Goal: Answer question/provide support: Share knowledge or assist other users

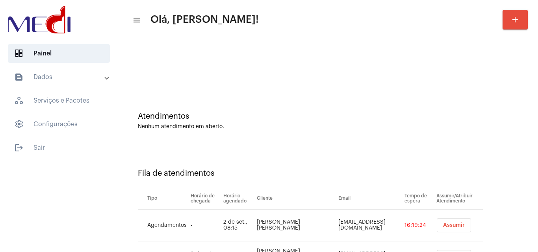
scroll to position [43, 0]
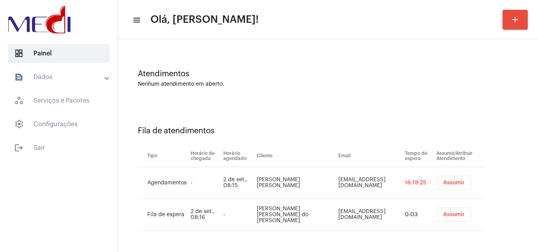
click at [447, 218] on button "Assumir" at bounding box center [453, 215] width 34 height 14
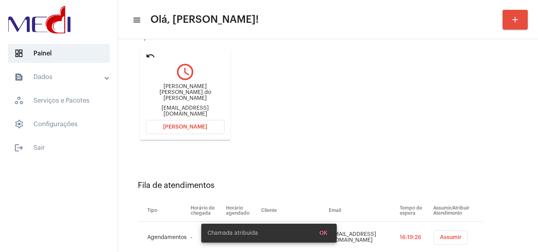
scroll to position [89, 0]
click at [440, 237] on span "Assumir" at bounding box center [451, 238] width 22 height 6
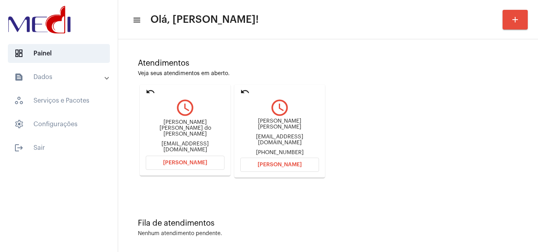
scroll to position [55, 0]
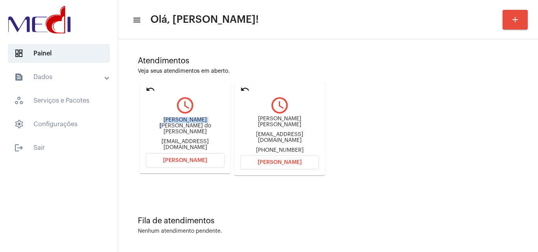
drag, startPoint x: 157, startPoint y: 126, endPoint x: 192, endPoint y: 125, distance: 35.0
click at [192, 125] on div "Maria Deus nascimento do couto" at bounding box center [185, 126] width 79 height 18
copy div "Maria Deus nasc"
drag, startPoint x: 266, startPoint y: 143, endPoint x: 296, endPoint y: 147, distance: 30.2
click at [314, 148] on div "+5592995242081" at bounding box center [279, 151] width 79 height 6
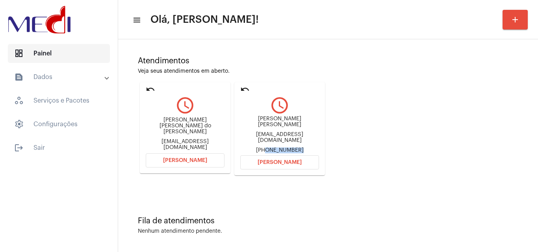
copy div "92995242081"
click at [176, 165] on button "[PERSON_NAME]" at bounding box center [185, 160] width 79 height 14
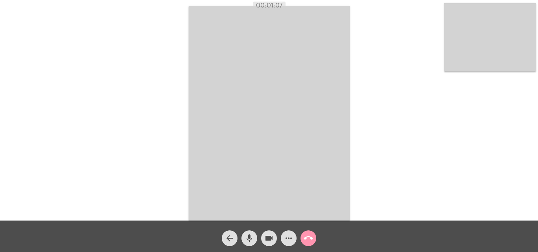
drag, startPoint x: 248, startPoint y: 241, endPoint x: 267, endPoint y: 239, distance: 19.4
click at [252, 241] on mat-icon "mic" at bounding box center [248, 238] width 9 height 9
click at [269, 240] on mat-icon "videocam" at bounding box center [268, 238] width 9 height 9
click at [270, 233] on span "videocam_off" at bounding box center [268, 239] width 9 height 16
click at [249, 240] on mat-icon "mic_off" at bounding box center [248, 238] width 9 height 9
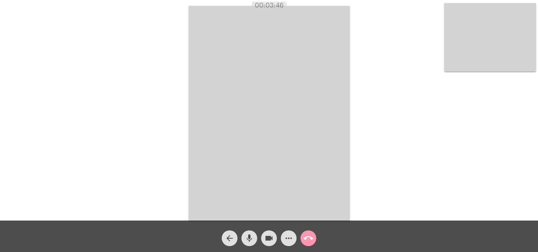
click at [248, 242] on mat-icon "mic" at bounding box center [248, 238] width 9 height 9
click at [267, 238] on mat-icon "videocam" at bounding box center [268, 238] width 9 height 9
click at [269, 237] on mat-icon "videocam_off" at bounding box center [268, 238] width 9 height 9
click at [249, 237] on mat-icon "mic_off" at bounding box center [248, 238] width 9 height 9
click at [310, 243] on mat-icon "call_end" at bounding box center [307, 238] width 9 height 9
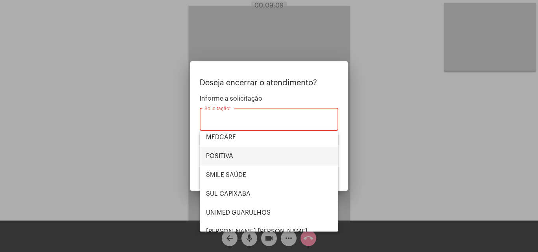
scroll to position [39, 0]
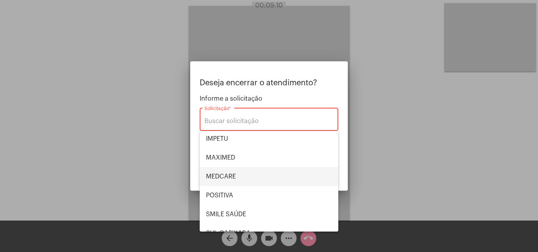
click at [238, 175] on span "MEDCARE" at bounding box center [269, 176] width 126 height 19
type input "MEDCARE"
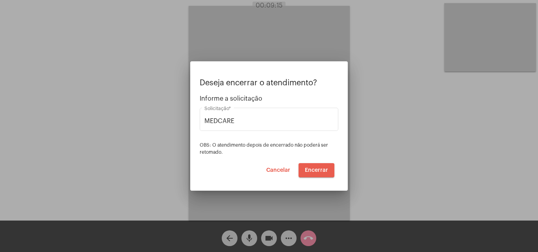
click at [314, 171] on span "Encerrar" at bounding box center [316, 171] width 23 height 6
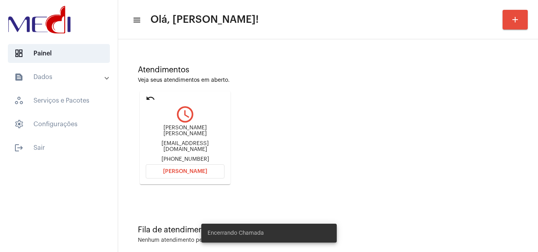
scroll to position [55, 0]
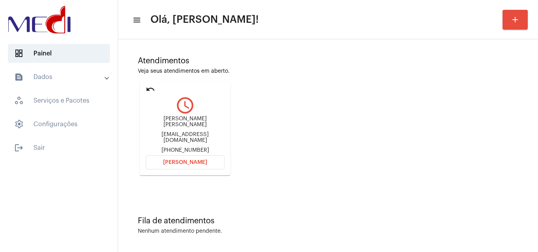
click at [183, 160] on span "Abrir Chamada" at bounding box center [185, 163] width 44 height 6
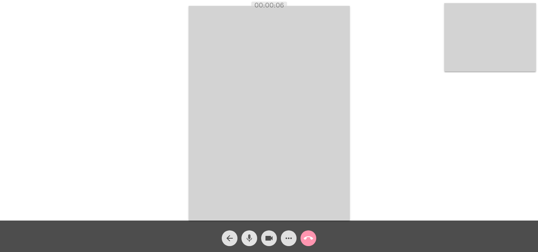
click at [248, 238] on mat-icon "mic" at bounding box center [248, 238] width 9 height 9
click at [245, 240] on mat-icon "mic_off" at bounding box center [248, 238] width 9 height 9
drag, startPoint x: 247, startPoint y: 237, endPoint x: 266, endPoint y: 241, distance: 20.1
click at [248, 237] on mat-icon "mic" at bounding box center [248, 238] width 9 height 9
click at [268, 240] on mat-icon "videocam" at bounding box center [268, 238] width 9 height 9
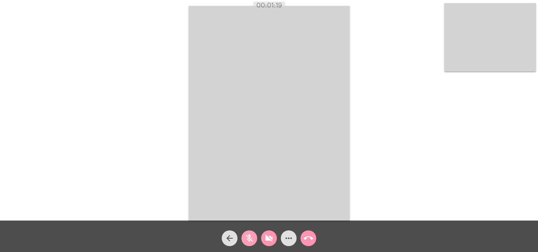
drag, startPoint x: 249, startPoint y: 236, endPoint x: 255, endPoint y: 237, distance: 6.4
click at [250, 236] on mat-icon "mic_off" at bounding box center [248, 238] width 9 height 9
click at [268, 240] on mat-icon "videocam_off" at bounding box center [268, 238] width 9 height 9
click at [309, 237] on mat-icon "call_end" at bounding box center [307, 238] width 9 height 9
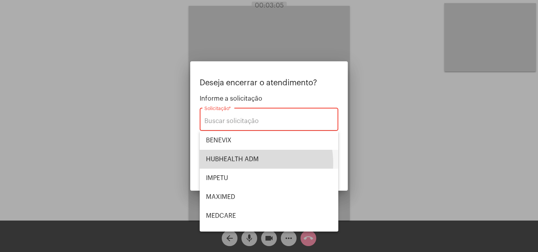
click at [241, 163] on span "HUBHEALTH ADM" at bounding box center [269, 159] width 126 height 19
type input "HUBHEALTH ADM"
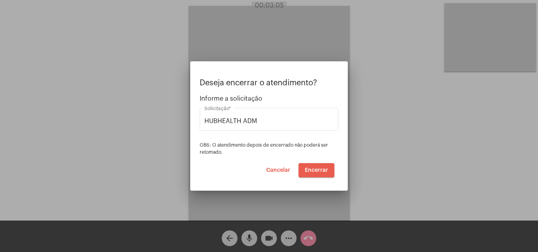
click at [306, 169] on span "Encerrar" at bounding box center [316, 171] width 23 height 6
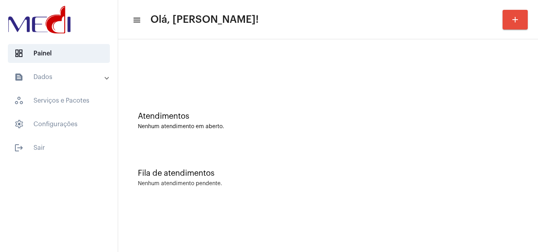
click at [293, 204] on div "Atendimentos Nenhum atendimento em aberto. Fila de atendimentos Nenhum atendime…" at bounding box center [327, 122] width 419 height 167
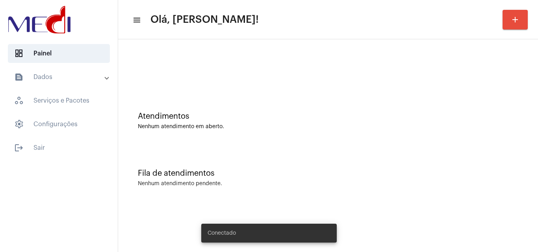
click at [315, 152] on div "Fila de atendimentos Nenhum atendimento pendente." at bounding box center [328, 174] width 412 height 57
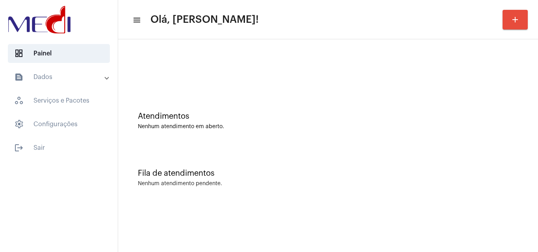
click at [315, 166] on div "Fila de atendimentos Nenhum atendimento pendente." at bounding box center [328, 174] width 412 height 57
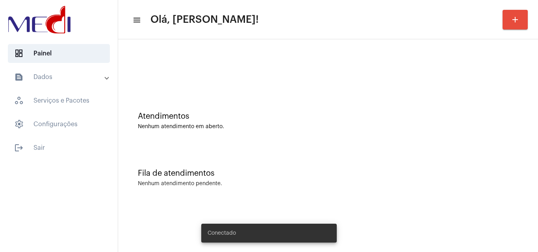
click at [523, 19] on button "add" at bounding box center [514, 20] width 25 height 20
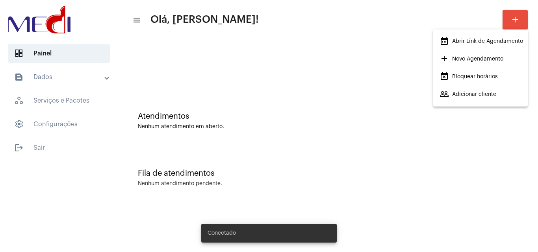
click at [478, 43] on span "calendar_month_outlined Abrir Link de Agendamento" at bounding box center [480, 41] width 83 height 14
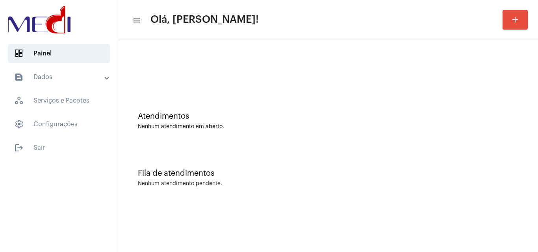
click at [469, 218] on mat-sidenav-content "menu Olá, Leandra! add Atendimentos Nenhum atendimento em aberto. Fila de atend…" at bounding box center [327, 126] width 419 height 252
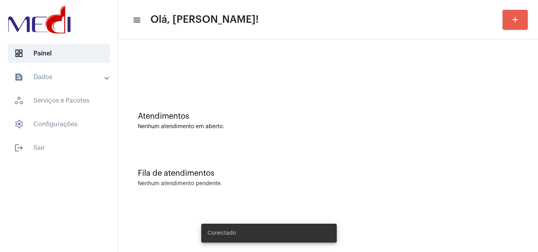
click at [514, 15] on mat-icon "add" at bounding box center [514, 19] width 9 height 9
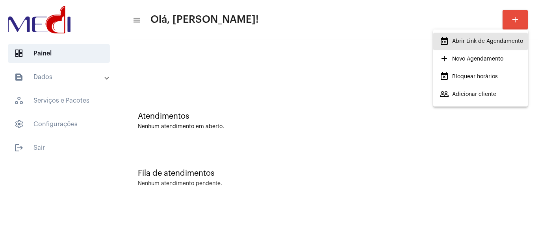
click at [468, 37] on span "calendar_month_outlined Abrir Link de Agendamento" at bounding box center [480, 41] width 83 height 14
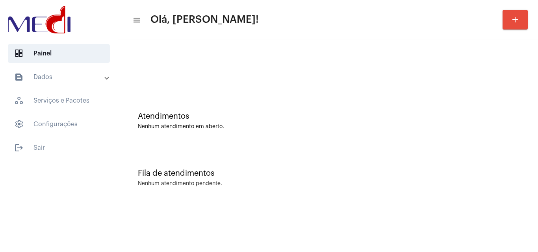
click at [274, 151] on div "Fila de atendimentos Nenhum atendimento pendente." at bounding box center [328, 174] width 412 height 57
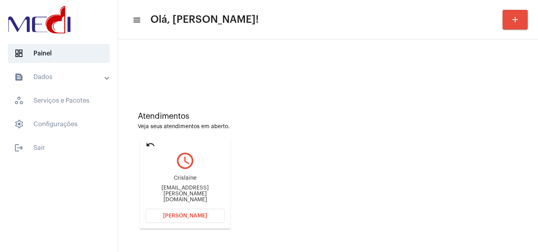
scroll to position [55, 0]
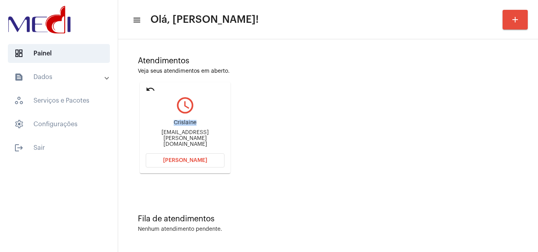
click at [200, 126] on div "Crislaine" at bounding box center [185, 123] width 79 height 6
copy div "Crislaine"
click at [192, 163] on button "[PERSON_NAME]" at bounding box center [185, 160] width 79 height 14
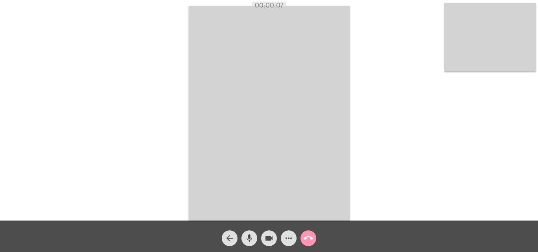
click at [249, 241] on mat-icon "mic" at bounding box center [248, 238] width 9 height 9
click at [249, 241] on mat-icon "mic_off" at bounding box center [248, 238] width 9 height 9
click at [308, 241] on mat-icon "call_end" at bounding box center [307, 238] width 9 height 9
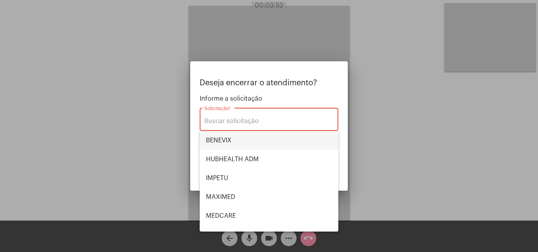
click at [241, 139] on span "BENEVIX" at bounding box center [269, 140] width 126 height 19
type input "BENEVIX"
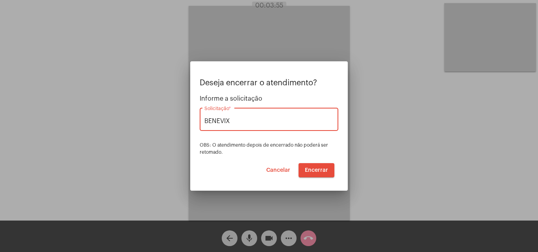
click at [317, 170] on span "Encerrar" at bounding box center [316, 171] width 23 height 6
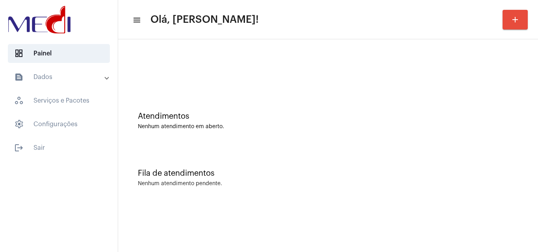
click at [308, 167] on div "Fila de atendimentos Nenhum atendimento pendente." at bounding box center [328, 174] width 412 height 57
click at [235, 87] on div at bounding box center [328, 65] width 412 height 45
click at [201, 112] on div "Atendimentos Nenhum atendimento em aberto." at bounding box center [328, 117] width 412 height 57
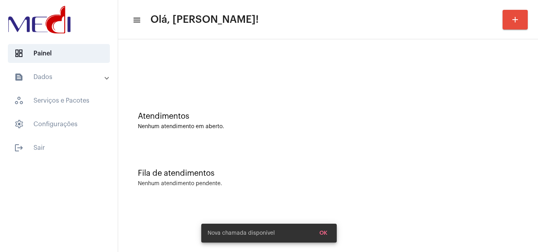
click at [280, 119] on div "Atendimentos" at bounding box center [328, 116] width 380 height 9
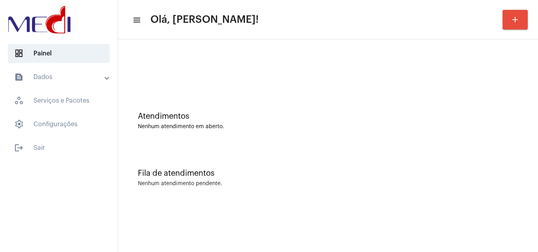
click at [267, 98] on div "Atendimentos Nenhum atendimento em aberto." at bounding box center [328, 117] width 412 height 57
click at [261, 136] on div "Atendimentos Nenhum atendimento em aberto." at bounding box center [328, 117] width 412 height 57
click at [507, 24] on button "add" at bounding box center [514, 20] width 25 height 20
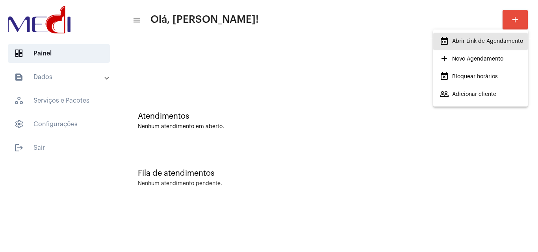
click at [443, 44] on mat-icon "calendar_month_outlined" at bounding box center [443, 40] width 9 height 9
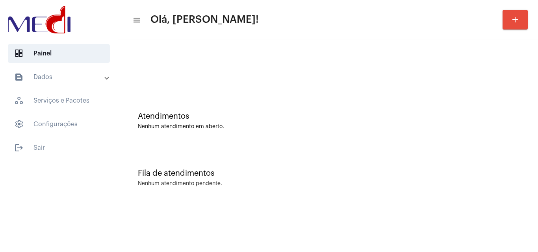
click at [295, 165] on div "Fila de atendimentos Nenhum atendimento pendente." at bounding box center [328, 174] width 412 height 57
click at [288, 140] on div "Atendimentos Nenhum atendimento em aberto." at bounding box center [328, 117] width 412 height 57
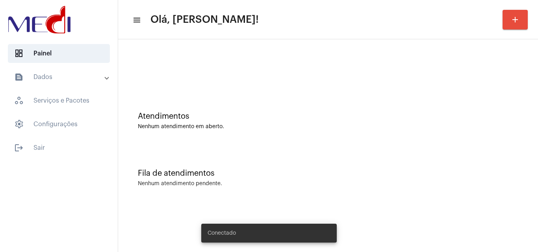
click at [243, 116] on div "Atendimentos" at bounding box center [328, 116] width 380 height 9
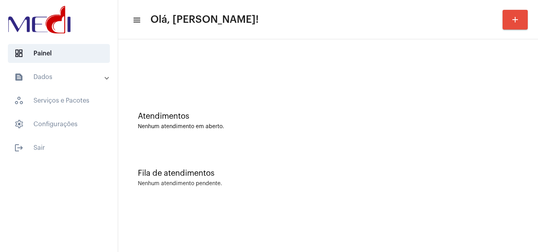
click at [229, 192] on div "Fila de atendimentos Nenhum atendimento pendente." at bounding box center [328, 174] width 412 height 57
click at [336, 213] on mat-sidenav-content "menu Olá, Leandra! add Atendimentos Nenhum atendimento em aberto. Fila de atend…" at bounding box center [327, 126] width 419 height 252
click at [237, 168] on div "Fila de atendimentos Nenhum atendimento pendente." at bounding box center [328, 174] width 412 height 57
click at [231, 190] on div "Fila de atendimentos Nenhum atendimento pendente." at bounding box center [328, 174] width 412 height 57
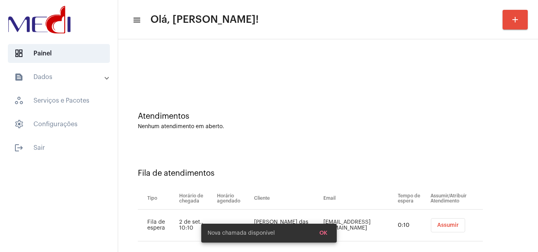
scroll to position [11, 0]
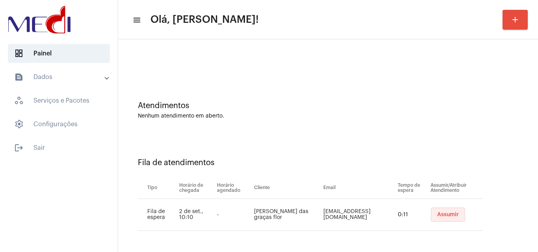
click at [438, 214] on span "Assumir" at bounding box center [448, 215] width 22 height 6
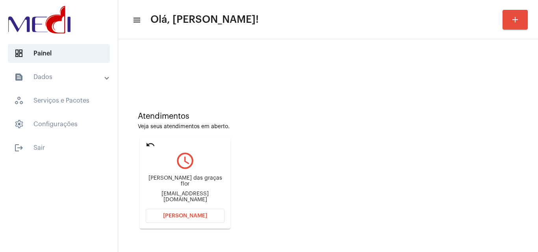
drag, startPoint x: 292, startPoint y: 163, endPoint x: 296, endPoint y: 165, distance: 5.5
click at [292, 162] on div "Atendimentos Veja seus atendimentos em aberto. undo query_builder [PERSON_NAME]…" at bounding box center [328, 168] width 412 height 158
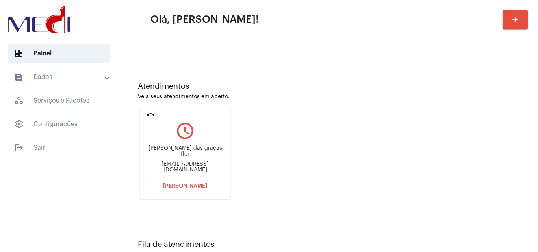
scroll to position [55, 0]
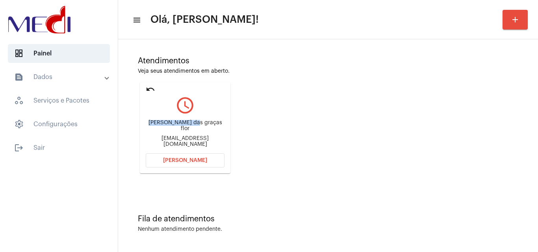
drag, startPoint x: 154, startPoint y: 126, endPoint x: 200, endPoint y: 129, distance: 46.2
click at [200, 129] on div "[PERSON_NAME] das graças flor" at bounding box center [185, 126] width 79 height 12
copy div "[PERSON_NAME] das graças"
click at [213, 126] on div "[PERSON_NAME] das graças flor" at bounding box center [185, 126] width 79 height 12
drag, startPoint x: 213, startPoint y: 129, endPoint x: 156, endPoint y: 126, distance: 56.3
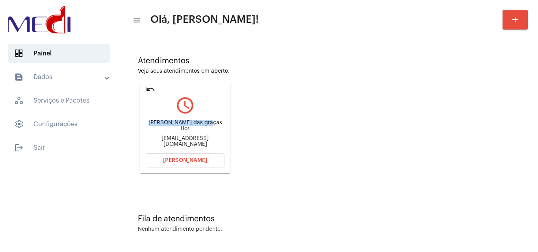
click at [156, 126] on div "[PERSON_NAME] das graças flor" at bounding box center [185, 126] width 79 height 12
copy div "[PERSON_NAME] das graças flor"
click at [246, 130] on div "Atendimentos Veja seus atendimentos em aberto. undo query_builder [PERSON_NAME]…" at bounding box center [328, 112] width 412 height 158
drag, startPoint x: 157, startPoint y: 127, endPoint x: 201, endPoint y: 129, distance: 44.5
click at [201, 129] on div "[PERSON_NAME] das graças flor" at bounding box center [185, 126] width 79 height 12
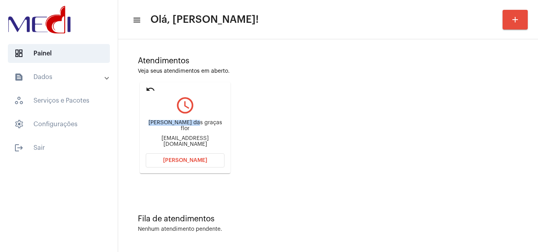
copy div "[PERSON_NAME] das graças"
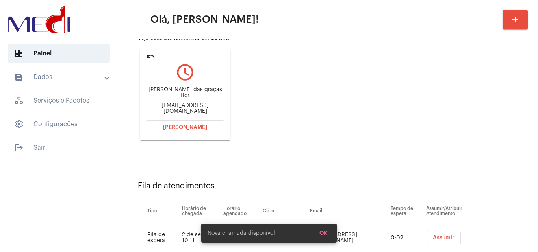
scroll to position [112, 0]
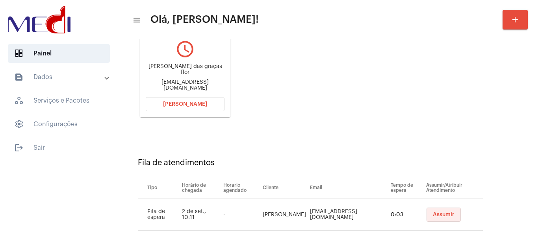
click at [434, 215] on span "Assumir" at bounding box center [443, 215] width 22 height 6
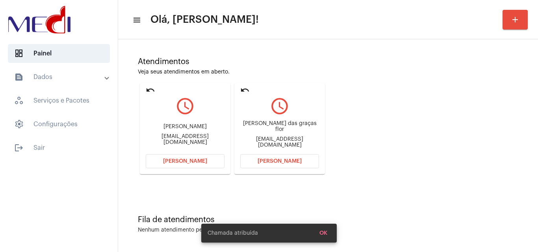
scroll to position [55, 0]
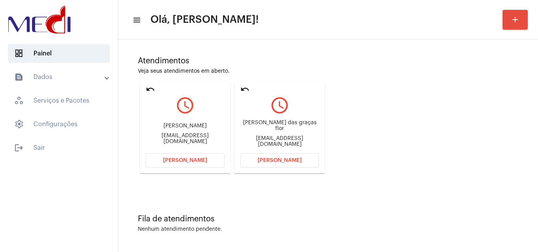
click at [285, 157] on button "Abrir Chamada" at bounding box center [279, 160] width 79 height 14
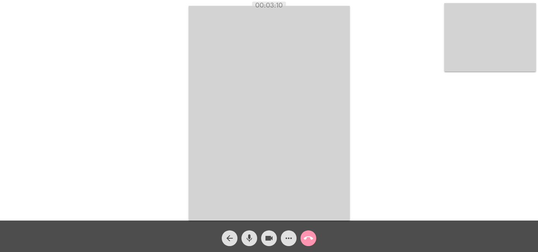
click at [309, 240] on mat-icon "call_end" at bounding box center [307, 238] width 9 height 9
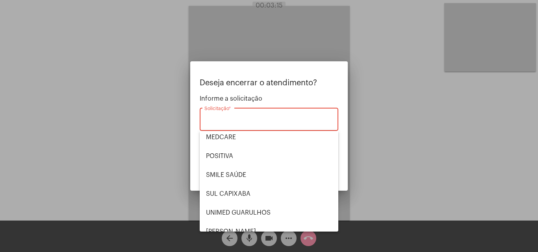
scroll to position [88, 0]
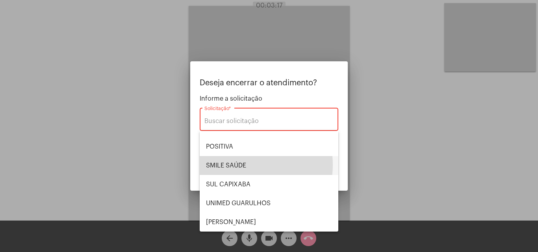
click at [235, 164] on span "SMILE SAÚDE" at bounding box center [269, 165] width 126 height 19
type input "SMILE SAÚDE"
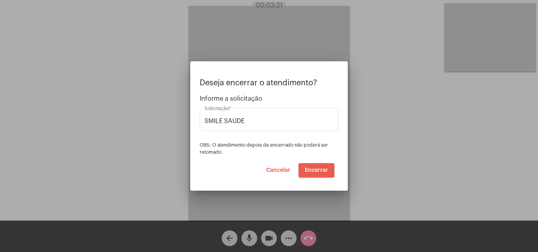
click at [315, 172] on span "Encerrar" at bounding box center [316, 171] width 23 height 6
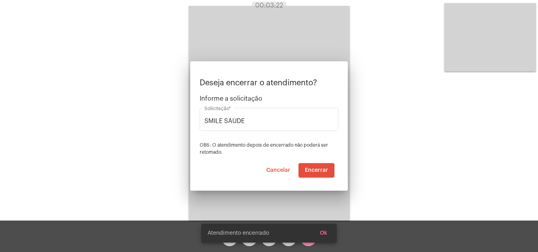
click at [314, 172] on video at bounding box center [268, 113] width 161 height 215
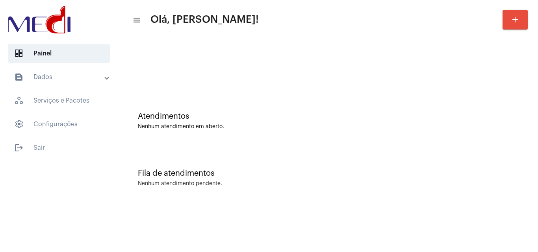
click at [211, 138] on div "Atendimentos Nenhum atendimento em aberto." at bounding box center [328, 117] width 412 height 57
click at [290, 132] on div "Atendimentos Nenhum atendimento em aberto." at bounding box center [328, 117] width 412 height 57
click at [512, 15] on mat-icon "add" at bounding box center [514, 19] width 9 height 9
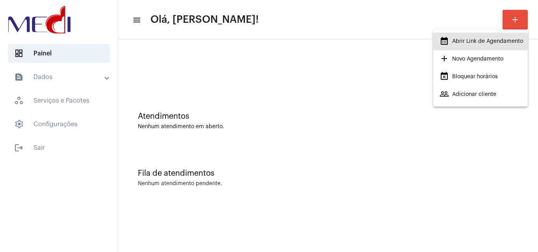
click at [484, 44] on span "calendar_month_outlined Abrir Link de Agendamento" at bounding box center [480, 41] width 83 height 14
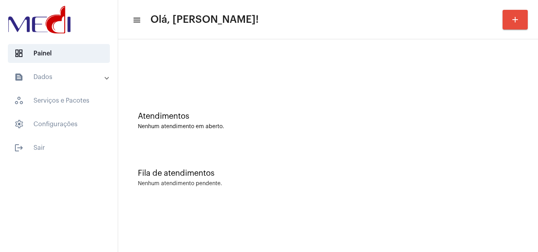
click at [288, 83] on div at bounding box center [328, 65] width 412 height 45
drag, startPoint x: 280, startPoint y: 164, endPoint x: 278, endPoint y: 224, distance: 59.8
click at [280, 163] on div "Fila de atendimentos Nenhum atendimento pendente." at bounding box center [328, 174] width 412 height 57
click at [267, 134] on div "Atendimentos Nenhum atendimento em aberto." at bounding box center [328, 117] width 412 height 57
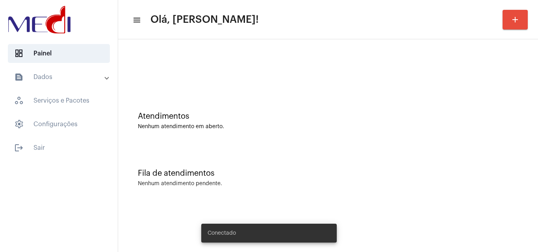
click at [525, 24] on button "add" at bounding box center [514, 20] width 25 height 20
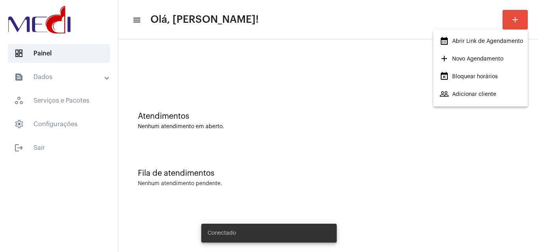
click at [474, 38] on span "calendar_month_outlined Abrir Link de Agendamento" at bounding box center [480, 41] width 83 height 14
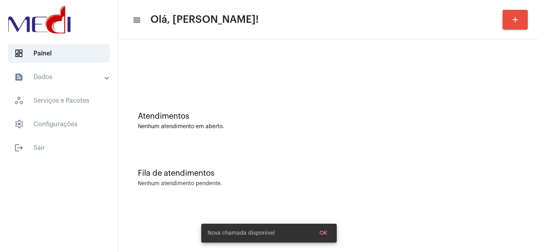
click at [282, 153] on div "Fila de atendimentos Nenhum atendimento pendente." at bounding box center [328, 174] width 412 height 57
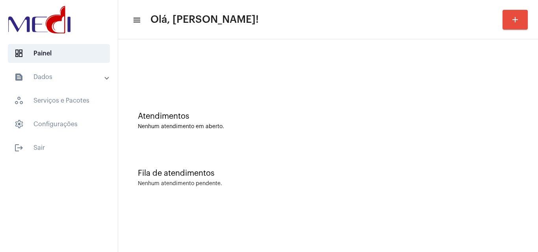
click at [261, 165] on div "Fila de atendimentos Nenhum atendimento pendente." at bounding box center [328, 174] width 412 height 57
click at [259, 114] on div "Atendimentos" at bounding box center [328, 116] width 380 height 9
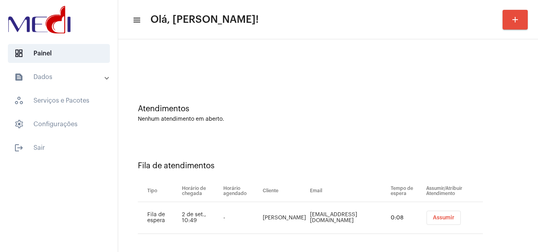
scroll to position [11, 0]
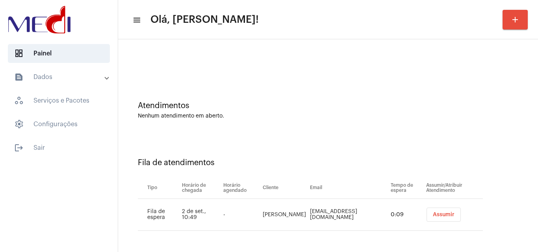
click at [432, 216] on span "Assumir" at bounding box center [443, 215] width 22 height 6
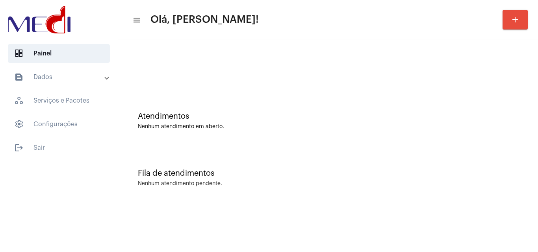
scroll to position [0, 0]
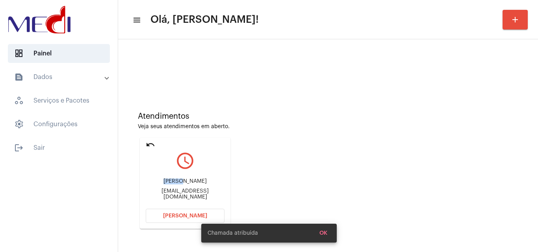
drag, startPoint x: 174, startPoint y: 183, endPoint x: 201, endPoint y: 177, distance: 28.0
click at [201, 177] on div "Odilon odilonascom@gmail.com" at bounding box center [185, 189] width 79 height 35
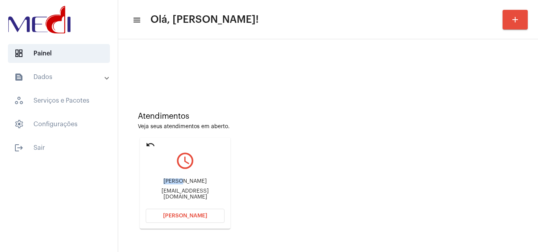
copy div "Odilon"
click at [159, 218] on button "Abrir Chamada" at bounding box center [185, 216] width 79 height 14
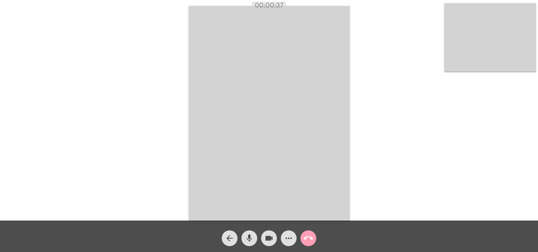
click at [311, 240] on mat-icon "call_end" at bounding box center [307, 238] width 9 height 9
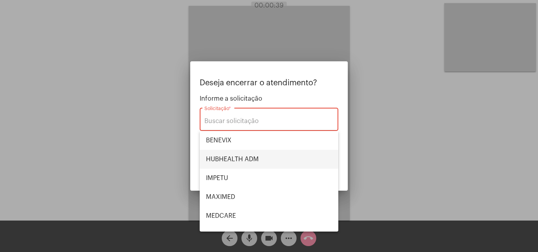
click at [232, 160] on span "HUBHEALTH ADM" at bounding box center [269, 159] width 126 height 19
type input "HUBHEALTH ADM"
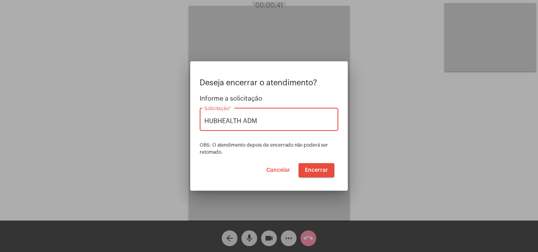
click at [309, 168] on span "Encerrar" at bounding box center [316, 171] width 23 height 6
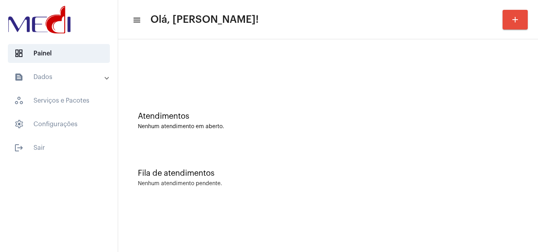
click at [248, 144] on div "Atendimentos Nenhum atendimento em aberto." at bounding box center [328, 117] width 412 height 57
click at [212, 94] on div "Atendimentos Nenhum atendimento em aberto." at bounding box center [328, 117] width 412 height 57
click at [198, 81] on div at bounding box center [328, 65] width 412 height 45
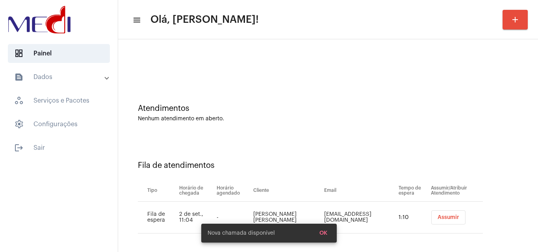
scroll to position [11, 0]
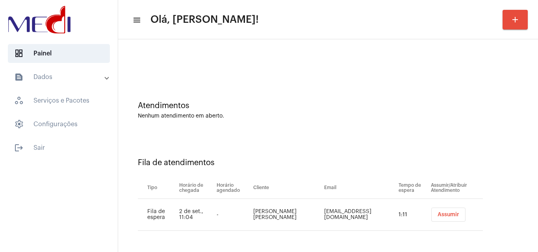
click at [437, 213] on span "Assumir" at bounding box center [448, 215] width 22 height 6
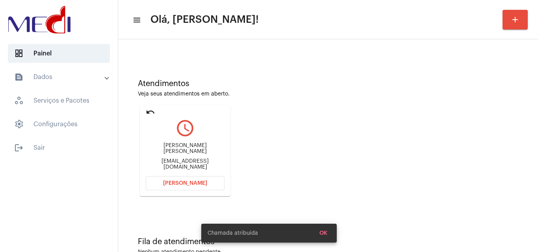
scroll to position [55, 0]
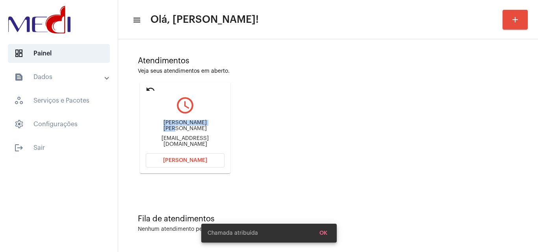
drag, startPoint x: 158, startPoint y: 128, endPoint x: 207, endPoint y: 127, distance: 48.4
click at [207, 127] on div "Jéssika Mara Martins" at bounding box center [185, 126] width 79 height 12
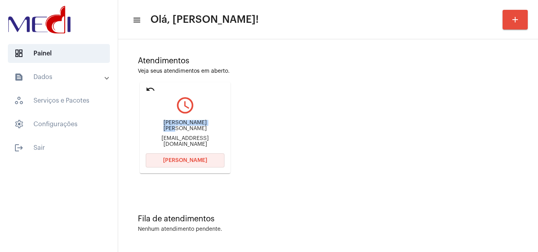
click at [179, 159] on span "Abrir Chamada" at bounding box center [185, 161] width 44 height 6
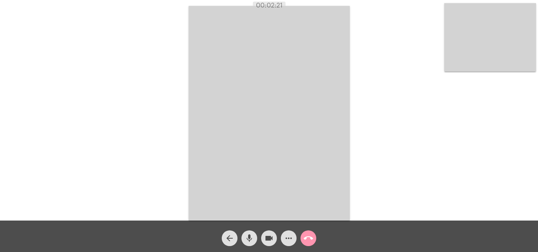
click at [305, 238] on mat-icon "call_end" at bounding box center [307, 238] width 9 height 9
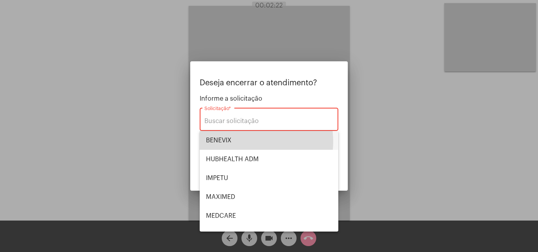
drag, startPoint x: 243, startPoint y: 142, endPoint x: 286, endPoint y: 146, distance: 43.2
click at [243, 141] on span "BENEVIX" at bounding box center [269, 140] width 126 height 19
type input "BENEVIX"
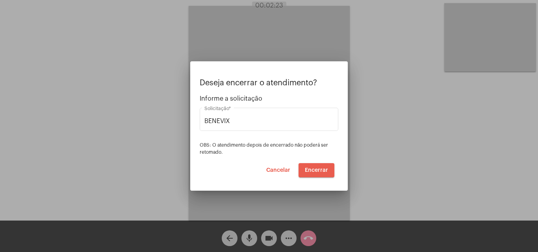
click at [317, 169] on span "Encerrar" at bounding box center [316, 171] width 23 height 6
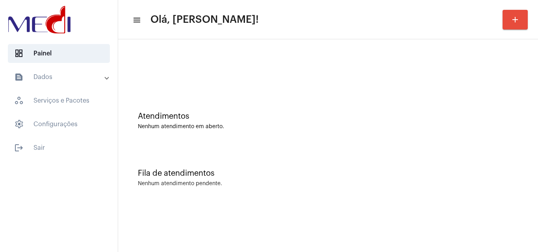
click at [504, 18] on button "add" at bounding box center [514, 20] width 25 height 20
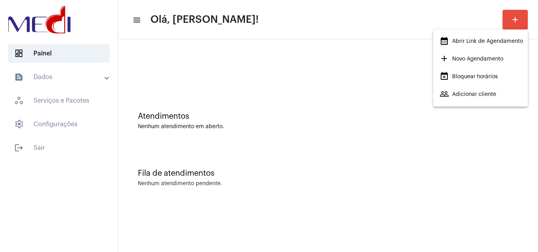
click at [471, 43] on span "calendar_month_outlined Abrir Link de Agendamento" at bounding box center [480, 41] width 83 height 14
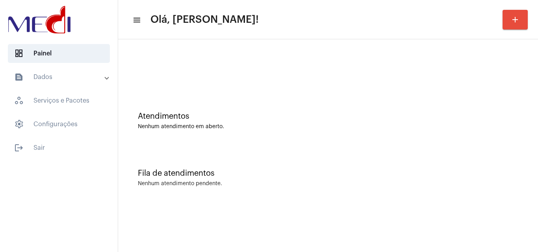
click at [279, 168] on div "Fila de atendimentos Nenhum atendimento pendente." at bounding box center [328, 174] width 412 height 57
click at [294, 140] on div "Atendimentos Nenhum atendimento em aberto." at bounding box center [328, 117] width 412 height 57
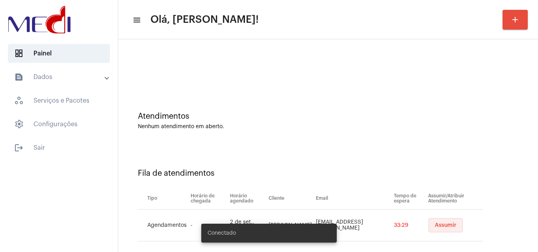
click at [441, 226] on span "Assumir" at bounding box center [445, 226] width 22 height 6
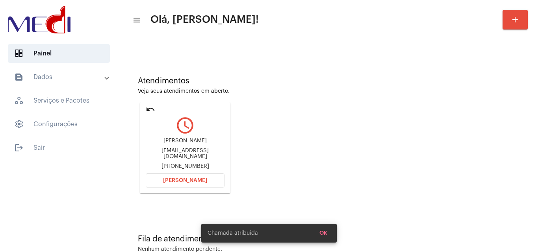
scroll to position [55, 0]
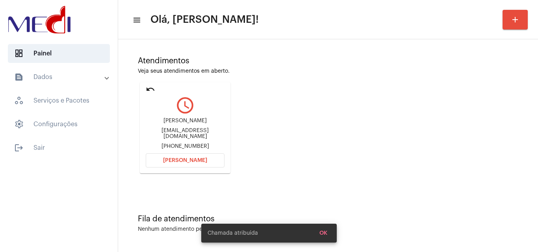
drag, startPoint x: 155, startPoint y: 121, endPoint x: 220, endPoint y: 124, distance: 65.4
click at [220, 124] on div "Camila de Camargo" at bounding box center [185, 121] width 79 height 6
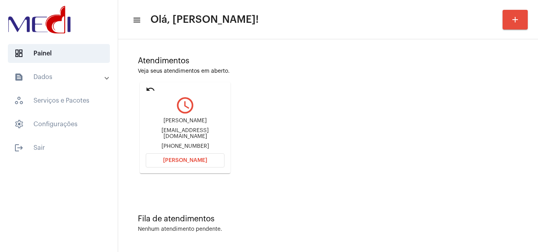
copy div "Camila de Camargo"
click at [181, 162] on span "[PERSON_NAME]" at bounding box center [185, 161] width 44 height 6
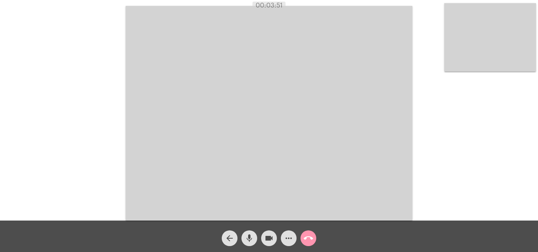
click at [308, 237] on mat-icon "call_end" at bounding box center [307, 238] width 9 height 9
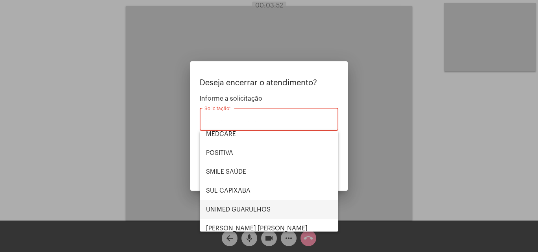
scroll to position [88, 0]
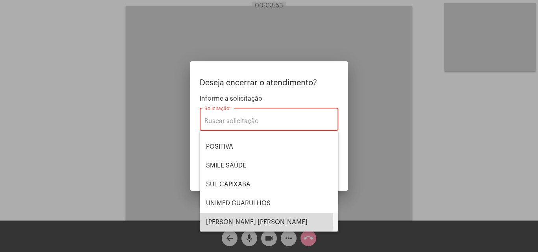
drag, startPoint x: 232, startPoint y: 219, endPoint x: 293, endPoint y: 182, distance: 71.3
click at [233, 218] on span "VERA CRUZ" at bounding box center [269, 222] width 126 height 19
type input "VERA CRUZ"
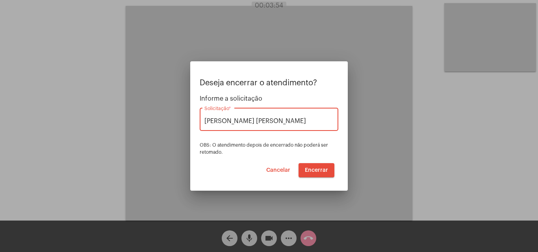
click at [308, 170] on span "Encerrar" at bounding box center [316, 171] width 23 height 6
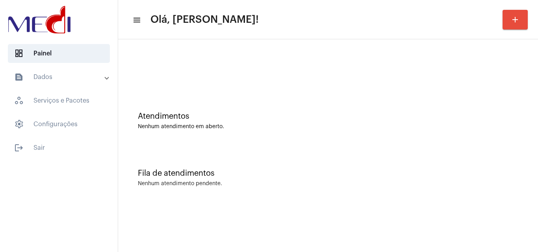
click at [251, 97] on div "Atendimentos Nenhum atendimento em aberto." at bounding box center [328, 117] width 412 height 57
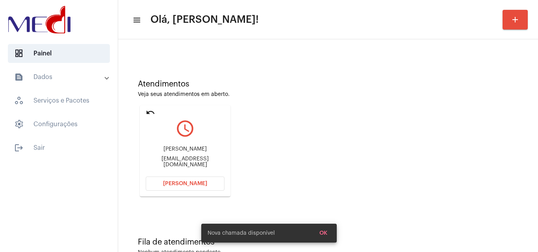
scroll to position [55, 0]
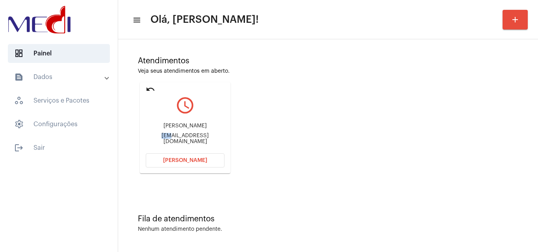
drag, startPoint x: 153, startPoint y: 135, endPoint x: 164, endPoint y: 137, distance: 11.1
click at [164, 137] on div "[PERSON_NAME] [EMAIL_ADDRESS][DOMAIN_NAME]" at bounding box center [185, 133] width 79 height 35
click at [174, 161] on span "[PERSON_NAME]" at bounding box center [185, 161] width 44 height 6
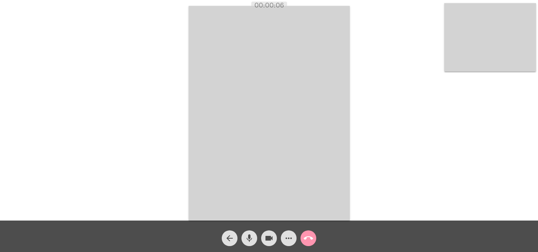
click at [310, 241] on mat-icon "call_end" at bounding box center [307, 238] width 9 height 9
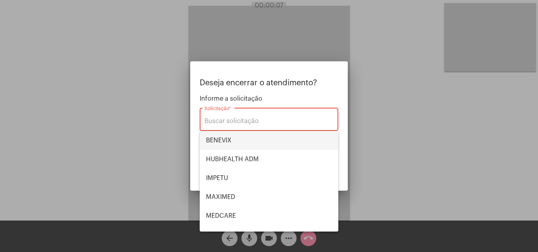
click at [245, 136] on span "BENEVIX" at bounding box center [269, 140] width 126 height 19
type input "BENEVIX"
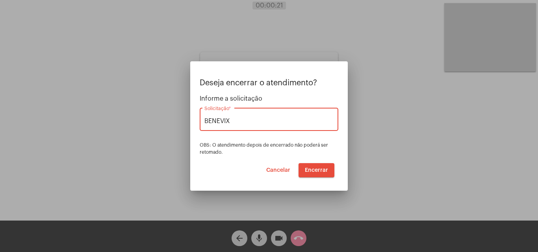
click at [318, 166] on button "Encerrar" at bounding box center [316, 170] width 36 height 14
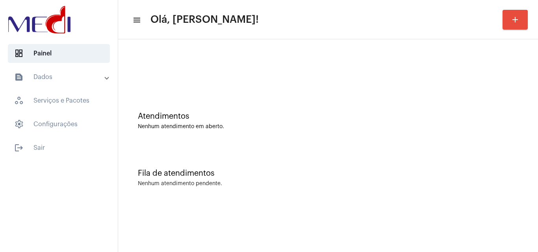
click at [322, 164] on div "Fila de atendimentos Nenhum atendimento pendente." at bounding box center [328, 174] width 412 height 57
click at [300, 125] on div "Nenhum atendimento em aberto." at bounding box center [328, 127] width 380 height 6
click at [238, 148] on div "Fila de atendimentos Nenhum atendimento pendente." at bounding box center [328, 174] width 412 height 57
click at [316, 122] on div "Atendimentos Nenhum atendimento em aberto." at bounding box center [328, 121] width 380 height 18
click at [243, 102] on div "Atendimentos Nenhum atendimento em aberto." at bounding box center [328, 117] width 412 height 57
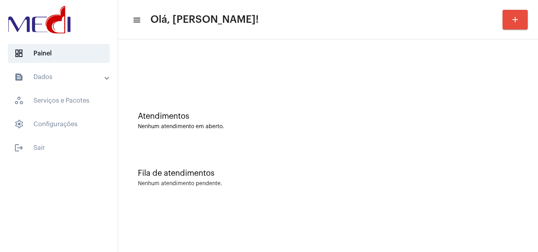
click at [246, 148] on div "Fila de atendimentos Nenhum atendimento pendente." at bounding box center [328, 174] width 412 height 57
click at [514, 24] on mat-icon "add" at bounding box center [514, 19] width 9 height 9
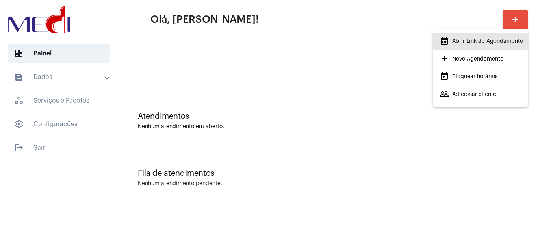
click at [462, 39] on span "calendar_month_outlined Abrir Link de Agendamento" at bounding box center [480, 41] width 83 height 14
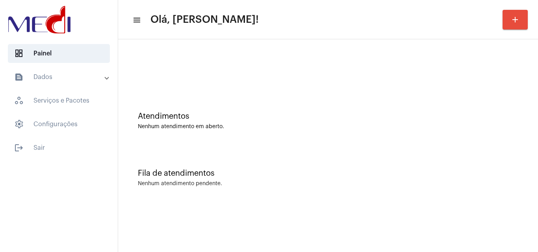
click at [275, 172] on div "Fila de atendimentos" at bounding box center [328, 173] width 380 height 9
click at [210, 135] on div "Atendimentos Nenhum atendimento em aberto." at bounding box center [328, 117] width 412 height 57
click at [288, 135] on div "Atendimentos Nenhum atendimento em aberto." at bounding box center [328, 117] width 412 height 57
click at [477, 224] on mat-sidenav-content "menu Olá, Leandra! add Atendimentos Nenhum atendimento em aberto. Fila de atend…" at bounding box center [327, 126] width 419 height 252
click at [338, 93] on div "Atendimentos Nenhum atendimento em aberto." at bounding box center [328, 117] width 412 height 57
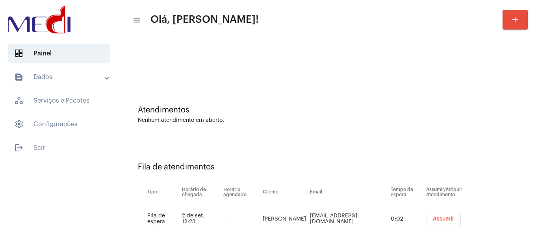
scroll to position [11, 0]
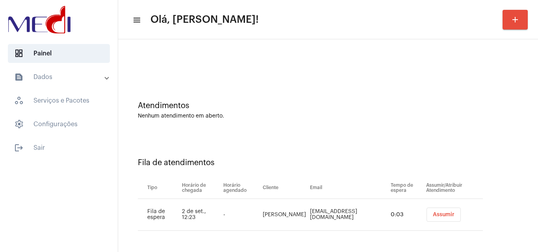
click at [436, 218] on button "Assumir" at bounding box center [443, 215] width 34 height 14
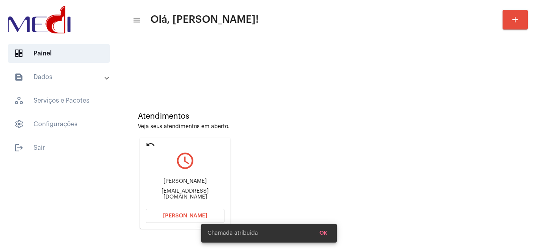
drag, startPoint x: 144, startPoint y: 182, endPoint x: 201, endPoint y: 175, distance: 57.1
click at [201, 175] on mat-card "undo query_builder [PERSON_NAME] de Freitas [EMAIL_ADDRESS][DOMAIN_NAME] [PERSO…" at bounding box center [185, 183] width 91 height 91
copy div "[PERSON_NAME] d"
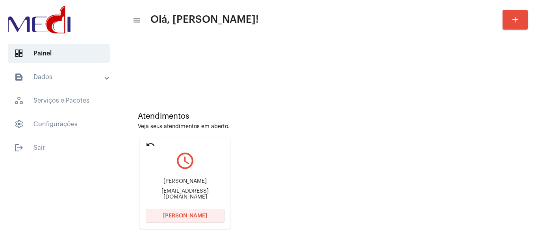
click at [185, 214] on span "[PERSON_NAME]" at bounding box center [185, 216] width 44 height 6
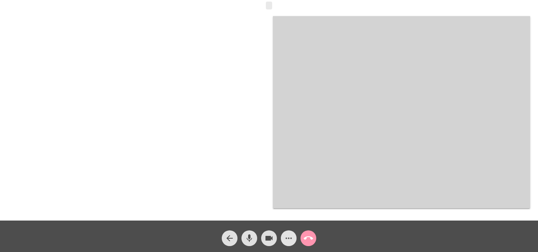
click at [291, 237] on mat-icon "more_horiz" at bounding box center [288, 238] width 9 height 9
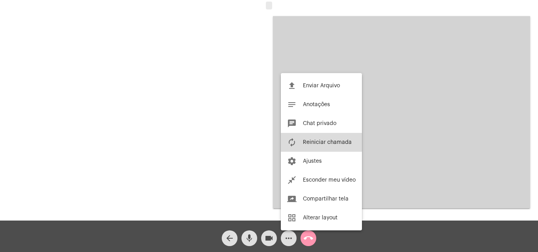
click at [310, 142] on span "Reiniciar chamada" at bounding box center [327, 143] width 49 height 6
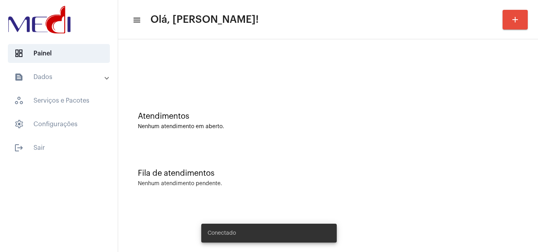
click at [283, 106] on div "Atendimentos Nenhum atendimento em aberto." at bounding box center [328, 117] width 412 height 57
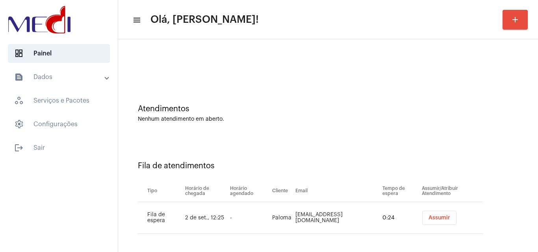
scroll to position [11, 0]
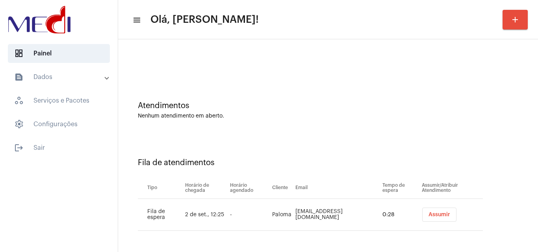
click at [428, 215] on span "Assumir" at bounding box center [439, 215] width 22 height 6
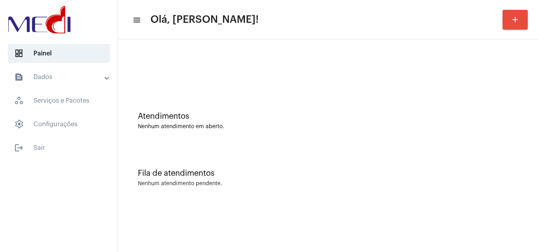
scroll to position [0, 0]
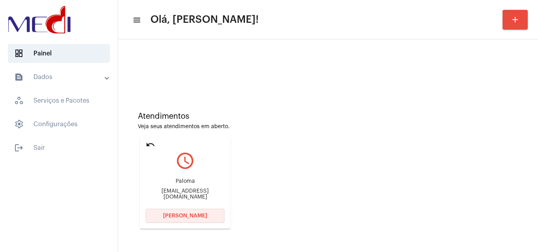
click at [200, 215] on span "Abrir Chamada" at bounding box center [185, 216] width 44 height 6
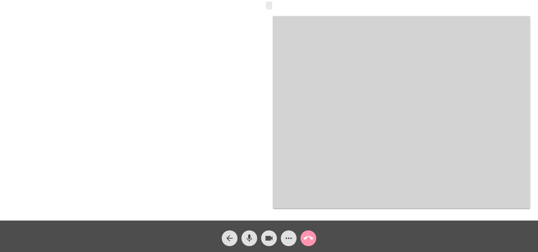
click at [292, 240] on mat-icon "more_horiz" at bounding box center [288, 238] width 9 height 9
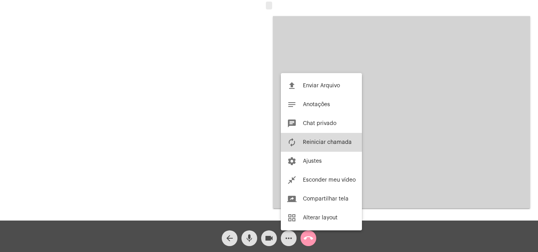
click at [320, 143] on span "Reiniciar chamada" at bounding box center [327, 143] width 49 height 6
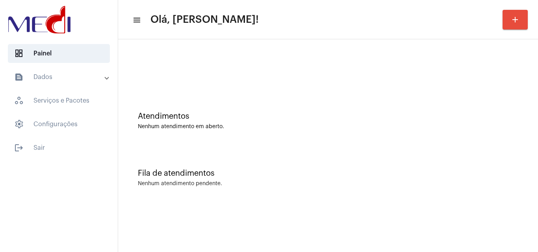
click at [316, 168] on div "Fila de atendimentos Nenhum atendimento pendente." at bounding box center [328, 174] width 412 height 57
click at [232, 178] on div "Fila de atendimentos Nenhum atendimento pendente." at bounding box center [328, 174] width 412 height 57
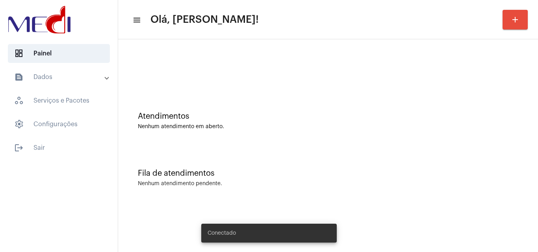
click at [304, 144] on div "Atendimentos Nenhum atendimento em aberto." at bounding box center [328, 117] width 412 height 57
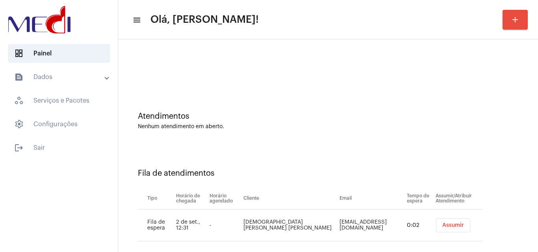
click at [442, 227] on span "Assumir" at bounding box center [453, 226] width 22 height 6
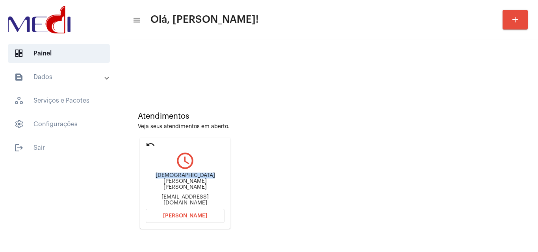
drag, startPoint x: 172, startPoint y: 180, endPoint x: 196, endPoint y: 179, distance: 24.1
click at [196, 179] on div "Cristiane Carolino Crisosto cristianecrisosto@hotmail.com" at bounding box center [185, 189] width 79 height 35
click at [181, 212] on button "Abrir Chamada" at bounding box center [185, 216] width 79 height 14
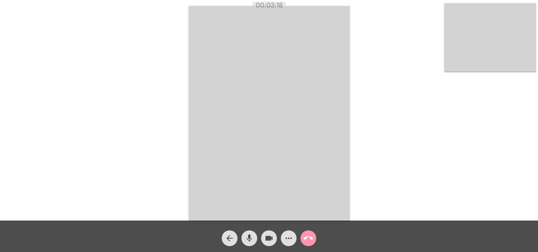
click at [308, 241] on mat-icon "call_end" at bounding box center [307, 238] width 9 height 9
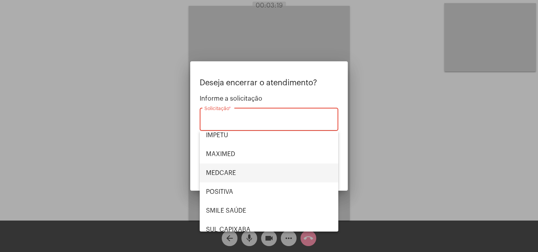
scroll to position [88, 0]
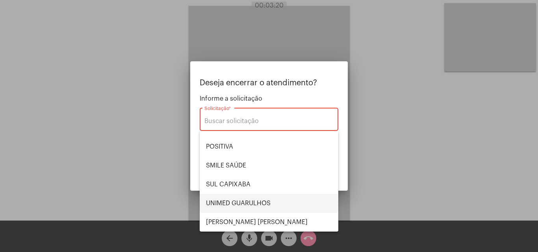
click at [257, 204] on span "UNIMED GUARULHOS" at bounding box center [269, 203] width 126 height 19
type input "UNIMED GUARULHOS"
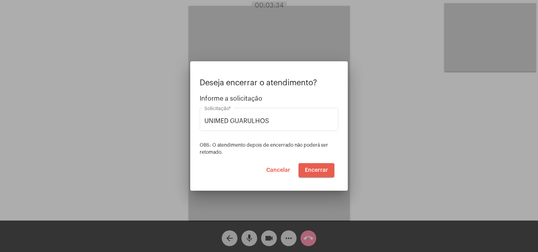
click at [316, 172] on span "Encerrar" at bounding box center [316, 171] width 23 height 6
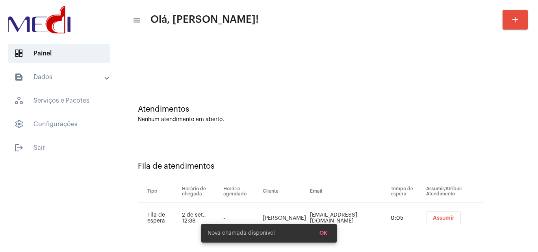
scroll to position [11, 0]
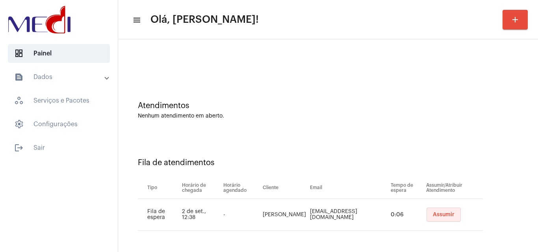
click at [432, 216] on span "Assumir" at bounding box center [443, 215] width 22 height 6
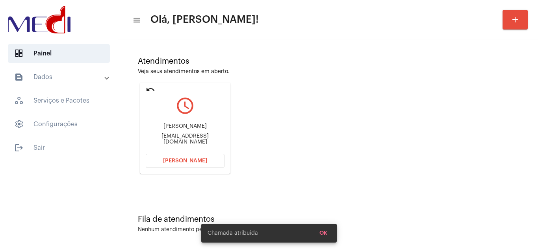
scroll to position [55, 0]
drag, startPoint x: 145, startPoint y: 137, endPoint x: 193, endPoint y: 137, distance: 47.6
click at [193, 137] on mat-card "undo query_builder Eduardo eduardonassif8@gmail.com Abrir Chamada" at bounding box center [185, 127] width 91 height 91
copy div "eduardonassif8@"
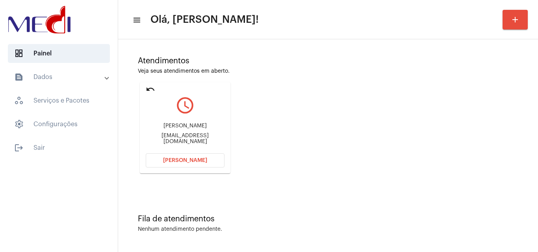
click at [183, 152] on mat-card "undo query_builder Eduardo eduardonassif8@gmail.com Abrir Chamada" at bounding box center [185, 127] width 91 height 91
click at [181, 159] on span "[PERSON_NAME]" at bounding box center [185, 161] width 44 height 6
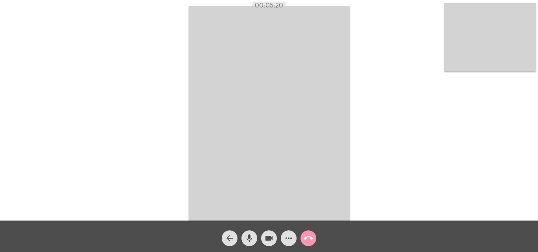
click at [310, 238] on mat-icon "call_end" at bounding box center [307, 238] width 9 height 9
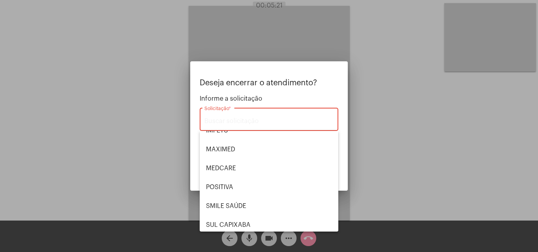
scroll to position [88, 0]
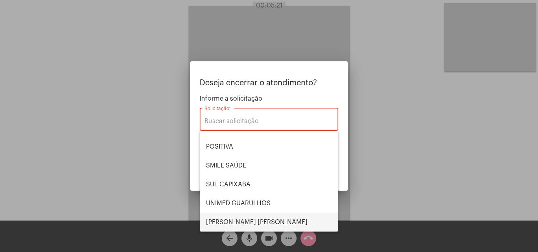
click at [246, 224] on span "VERA CRUZ" at bounding box center [269, 222] width 126 height 19
type input "VERA CRUZ"
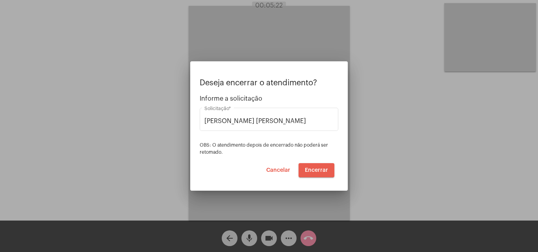
click at [319, 166] on button "Encerrar" at bounding box center [316, 170] width 36 height 14
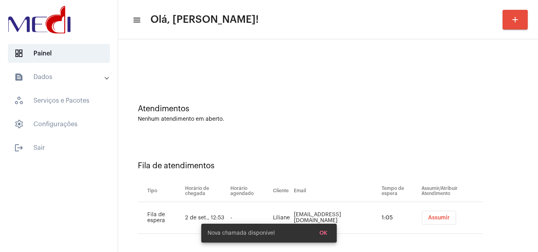
scroll to position [11, 0]
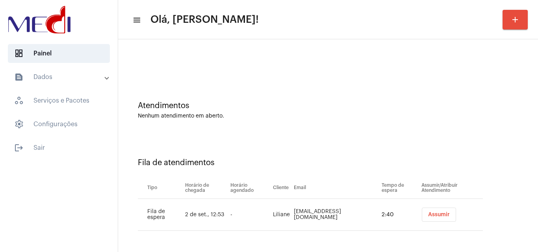
drag, startPoint x: 272, startPoint y: 212, endPoint x: 289, endPoint y: 216, distance: 17.8
click at [289, 216] on td "Liliane" at bounding box center [281, 215] width 21 height 32
copy td "Liliane"
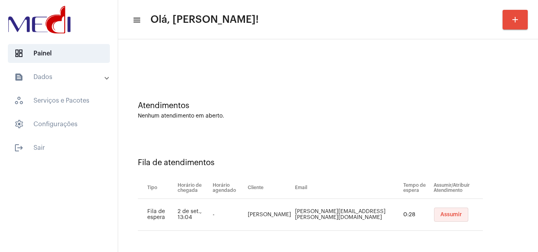
click at [434, 212] on button "Assumir" at bounding box center [451, 215] width 34 height 14
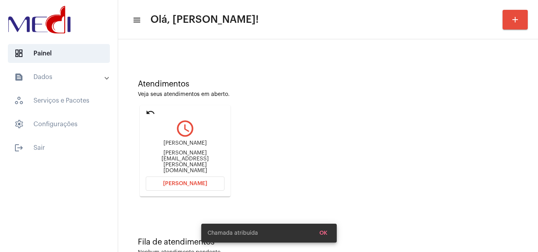
scroll to position [55, 0]
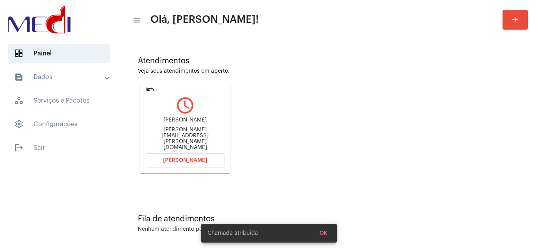
drag, startPoint x: 155, startPoint y: 128, endPoint x: 224, endPoint y: 129, distance: 68.9
click at [224, 129] on mat-card "undo query_builder Gabriel Lopes da silva Gabriel.silva@grupgn.com Abrir Chamada" at bounding box center [185, 127] width 91 height 91
copy div "Gabriel Lopes da silva"
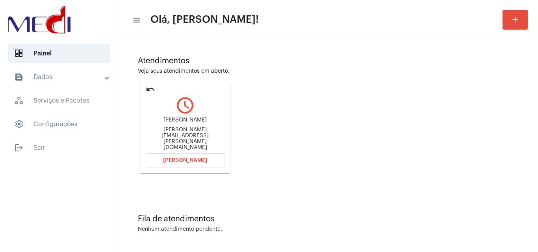
copy div "Gabriel Lopes da silva"
click at [190, 155] on button "Abrir Chamada" at bounding box center [185, 160] width 79 height 14
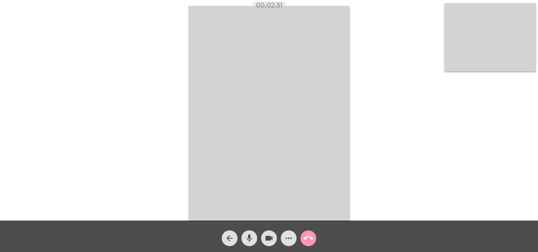
click at [308, 238] on mat-icon "call_end" at bounding box center [307, 238] width 9 height 9
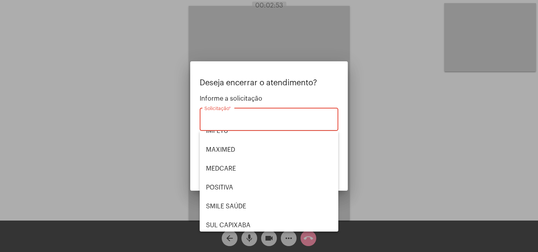
scroll to position [88, 0]
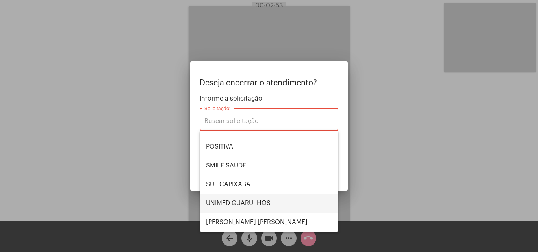
click at [260, 205] on span "UNIMED GUARULHOS" at bounding box center [269, 203] width 126 height 19
type input "UNIMED GUARULHOS"
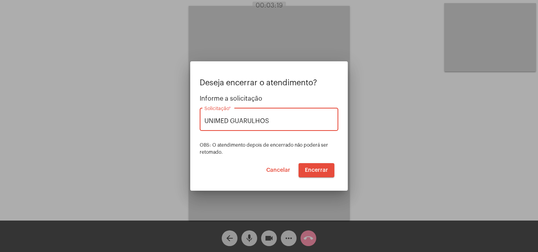
click at [323, 171] on span "Encerrar" at bounding box center [316, 171] width 23 height 6
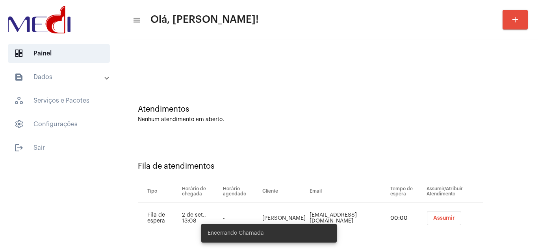
scroll to position [11, 0]
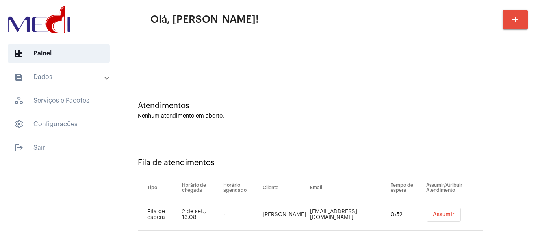
click at [432, 213] on span "Assumir" at bounding box center [443, 215] width 22 height 6
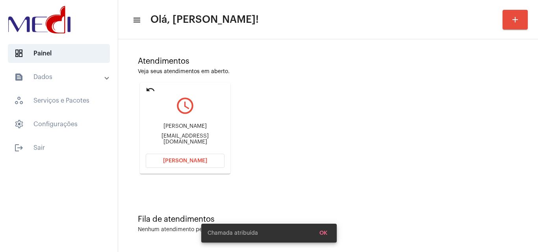
scroll to position [55, 0]
drag, startPoint x: 169, startPoint y: 129, endPoint x: 188, endPoint y: 127, distance: 18.7
click at [188, 127] on div "Jadehilton Gouveia de Albuquerque" at bounding box center [185, 126] width 79 height 6
copy div "Jadehilton G"
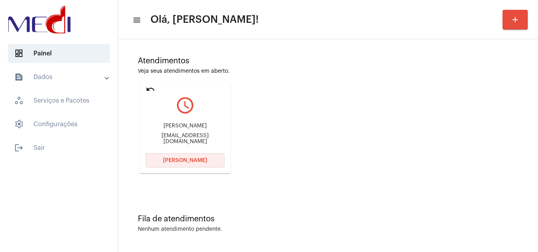
click at [198, 159] on span "Abrir Chamada" at bounding box center [185, 161] width 44 height 6
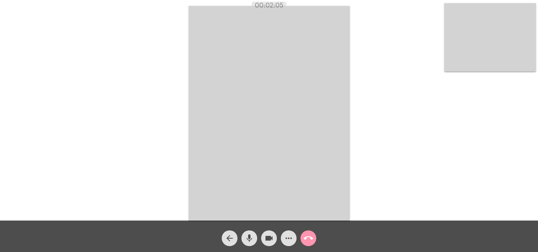
click at [309, 239] on mat-icon "call_end" at bounding box center [307, 238] width 9 height 9
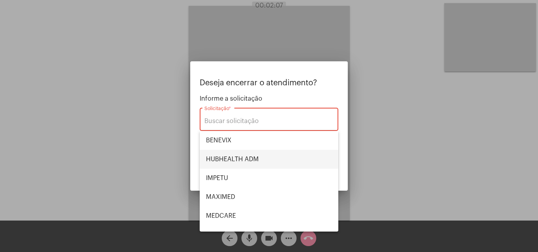
click at [244, 155] on span "HUBHEALTH ADM" at bounding box center [269, 159] width 126 height 19
type input "HUBHEALTH ADM"
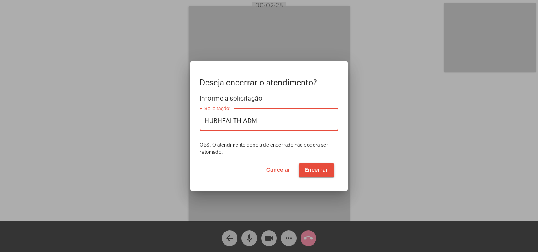
click at [387, 166] on div at bounding box center [269, 126] width 538 height 252
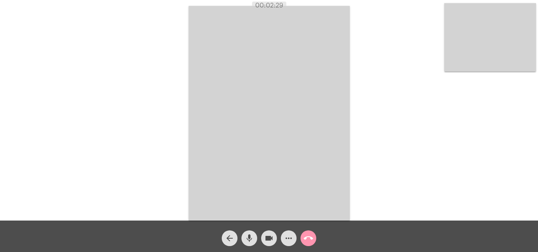
click at [251, 239] on mat-icon "mic" at bounding box center [248, 238] width 9 height 9
click at [250, 235] on mat-icon "mic_off" at bounding box center [248, 238] width 9 height 9
click at [308, 238] on mat-icon "call_end" at bounding box center [307, 238] width 9 height 9
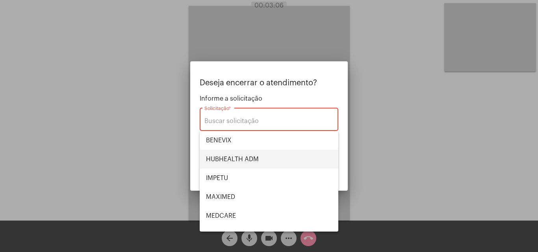
click at [258, 155] on span "HUBHEALTH ADM" at bounding box center [269, 159] width 126 height 19
type input "HUBHEALTH ADM"
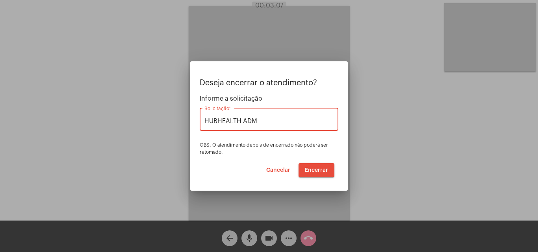
click at [317, 169] on span "Encerrar" at bounding box center [316, 171] width 23 height 6
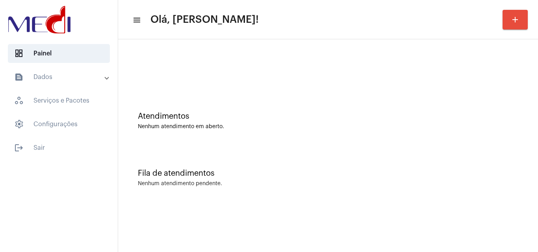
click at [352, 167] on div "Fila de atendimentos Nenhum atendimento pendente." at bounding box center [328, 174] width 412 height 57
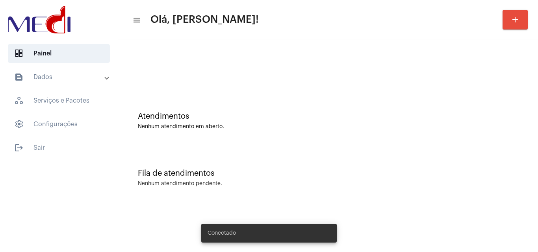
click at [259, 176] on div "Fila de atendimentos" at bounding box center [328, 173] width 380 height 9
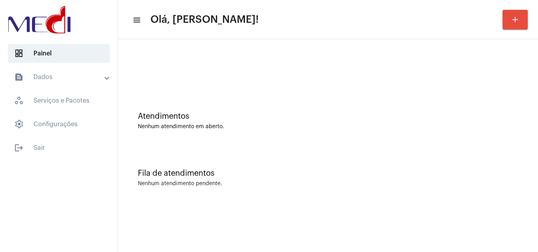
click at [270, 123] on div "Atendimentos Nenhum atendimento em aberto." at bounding box center [328, 121] width 380 height 18
click at [228, 129] on div "Nenhum atendimento em aberto." at bounding box center [328, 127] width 380 height 6
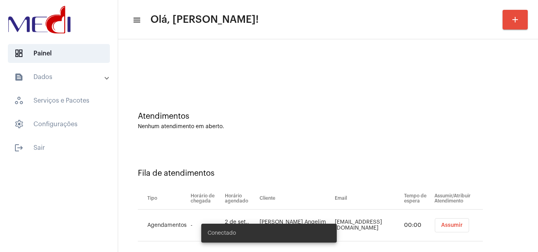
scroll to position [11, 0]
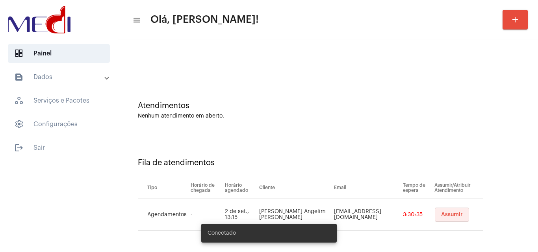
click at [442, 216] on span "Assumir" at bounding box center [452, 215] width 22 height 6
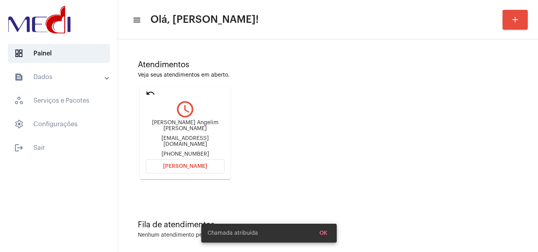
scroll to position [55, 0]
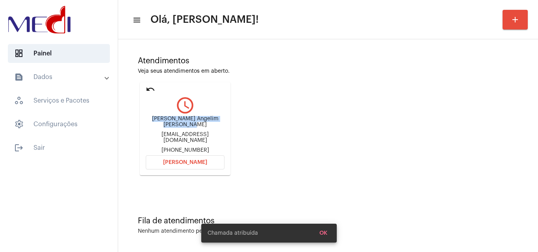
drag, startPoint x: 150, startPoint y: 118, endPoint x: 205, endPoint y: 125, distance: 55.1
click at [205, 125] on div "[PERSON_NAME] Angelim [PERSON_NAME]" at bounding box center [185, 122] width 79 height 12
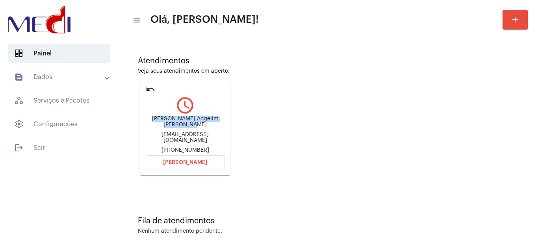
copy div "[PERSON_NAME] Angelim [PERSON_NAME]"
click at [177, 166] on button "[PERSON_NAME]" at bounding box center [185, 162] width 79 height 14
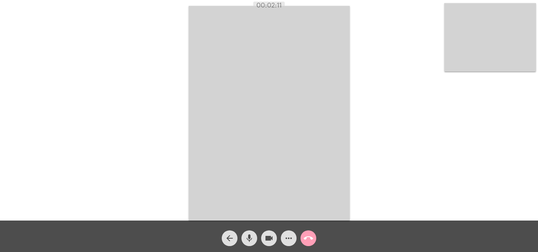
click at [313, 238] on button "call_end" at bounding box center [308, 239] width 16 height 16
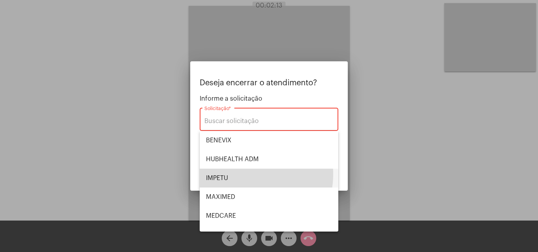
click at [239, 174] on span "IMPETU" at bounding box center [269, 178] width 126 height 19
type input "IMPETU"
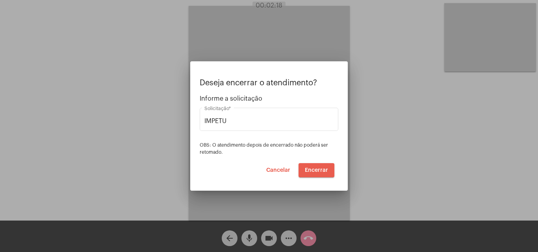
click at [314, 172] on span "Encerrar" at bounding box center [316, 171] width 23 height 6
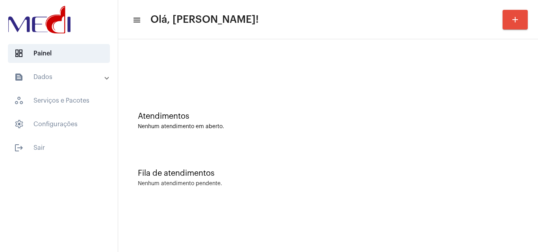
click at [259, 139] on div "Atendimentos Nenhum atendimento em aberto." at bounding box center [328, 117] width 412 height 57
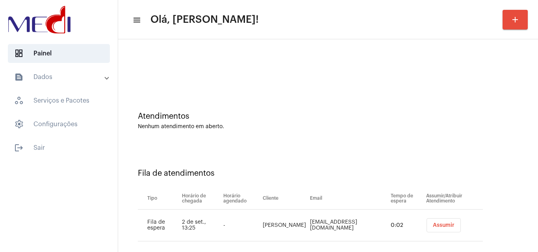
click at [438, 224] on span "Assumir" at bounding box center [443, 226] width 22 height 6
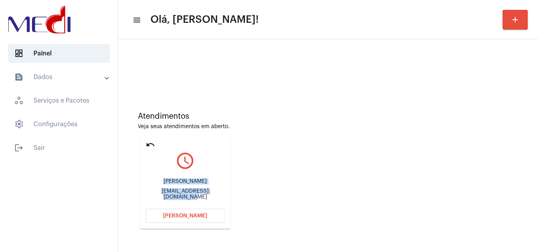
drag, startPoint x: 210, startPoint y: 181, endPoint x: 233, endPoint y: 177, distance: 23.0
click at [233, 177] on div "Atendimentos Veja seus atendimentos em aberto. undo query_builder [PERSON_NAME]…" at bounding box center [328, 168] width 412 height 158
drag, startPoint x: 285, startPoint y: 163, endPoint x: 179, endPoint y: 179, distance: 107.1
click at [284, 163] on div "Atendimentos Veja seus atendimentos em aberto. undo query_builder [PERSON_NAME]…" at bounding box center [328, 168] width 412 height 158
drag, startPoint x: 191, startPoint y: 177, endPoint x: 211, endPoint y: 178, distance: 20.1
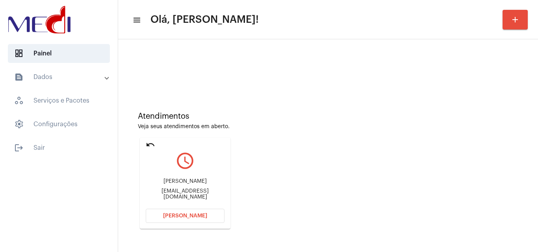
click at [211, 178] on div "[PERSON_NAME] de lima [EMAIL_ADDRESS][DOMAIN_NAME]" at bounding box center [185, 189] width 79 height 35
copy div "[PERSON_NAME]"
click at [161, 217] on button "[PERSON_NAME]" at bounding box center [185, 216] width 79 height 14
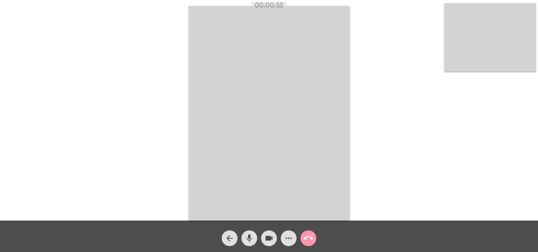
click at [290, 239] on mat-icon "more_horiz" at bounding box center [288, 238] width 9 height 9
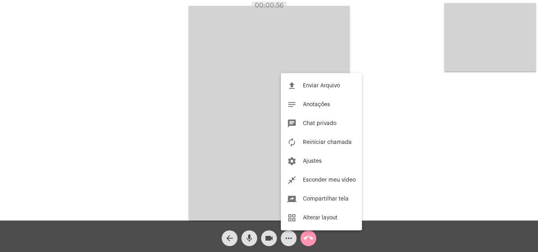
click at [319, 137] on button "autorenew Reiniciar chamada" at bounding box center [321, 142] width 81 height 19
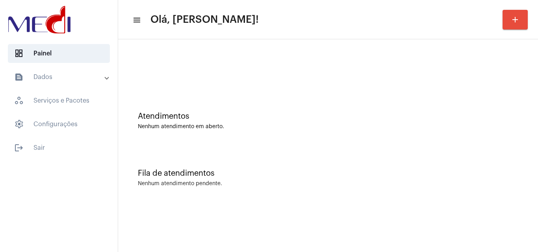
click at [278, 137] on div "Atendimentos Nenhum atendimento em aberto." at bounding box center [328, 117] width 412 height 57
click at [322, 81] on div at bounding box center [328, 65] width 412 height 45
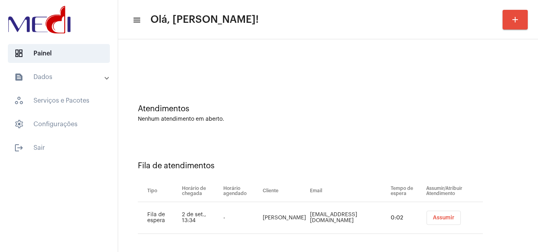
scroll to position [11, 0]
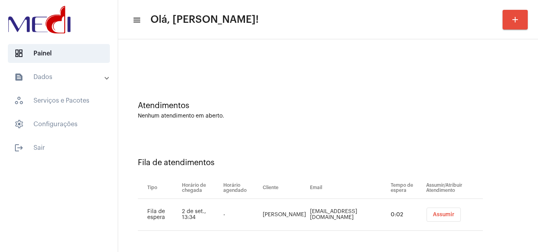
click at [432, 213] on span "Assumir" at bounding box center [443, 215] width 22 height 6
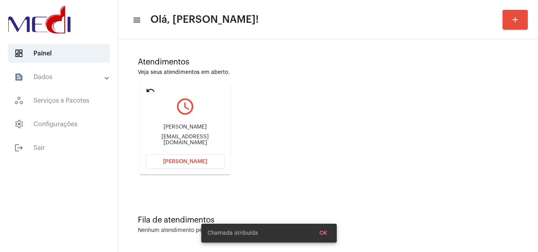
scroll to position [55, 0]
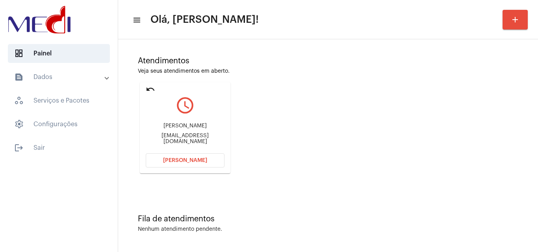
drag, startPoint x: 187, startPoint y: 129, endPoint x: 203, endPoint y: 127, distance: 15.9
click at [203, 127] on div "Cristina Bocus" at bounding box center [185, 126] width 79 height 6
copy div "Bocus"
click at [160, 159] on button "Abrir Chamada" at bounding box center [185, 160] width 79 height 14
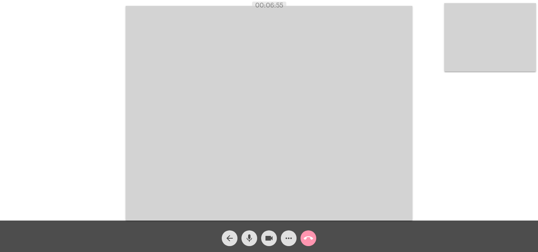
click at [305, 239] on mat-icon "call_end" at bounding box center [307, 238] width 9 height 9
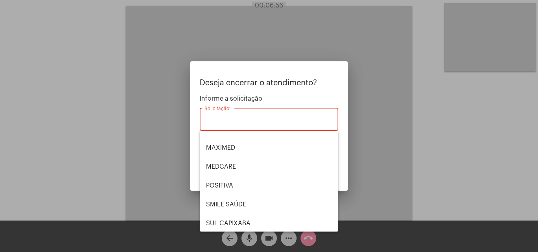
scroll to position [88, 0]
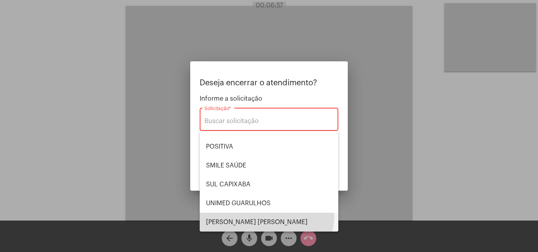
click at [249, 214] on span "VERA CRUZ" at bounding box center [269, 222] width 126 height 19
type input "VERA CRUZ"
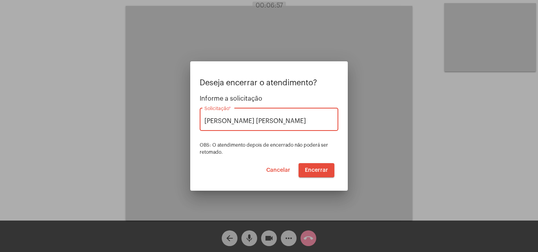
click at [310, 171] on span "Encerrar" at bounding box center [316, 171] width 23 height 6
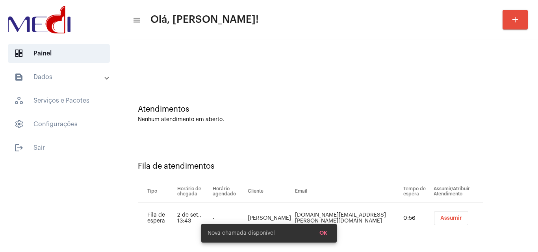
scroll to position [11, 0]
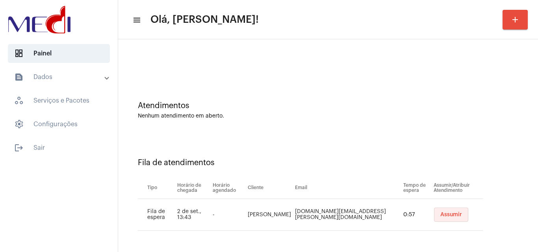
drag, startPoint x: 429, startPoint y: 215, endPoint x: 408, endPoint y: 217, distance: 20.6
click at [440, 215] on span "Assumir" at bounding box center [451, 215] width 22 height 6
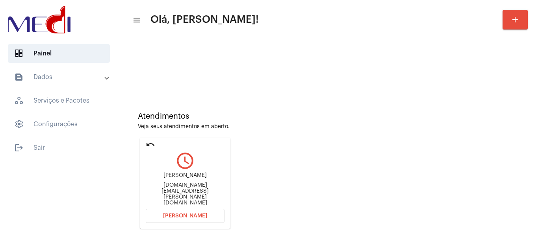
drag, startPoint x: 163, startPoint y: 187, endPoint x: 209, endPoint y: 180, distance: 46.6
click at [209, 180] on div "Neide lopes Neide.Lopes.gn@mail.com" at bounding box center [185, 189] width 79 height 35
copy div "Neide lopes"
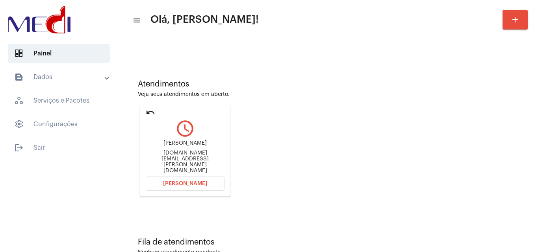
scroll to position [55, 0]
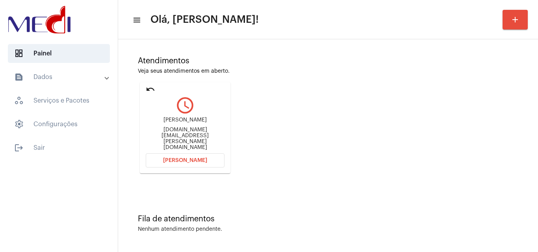
click at [190, 159] on span "Abrir Chamada" at bounding box center [185, 161] width 44 height 6
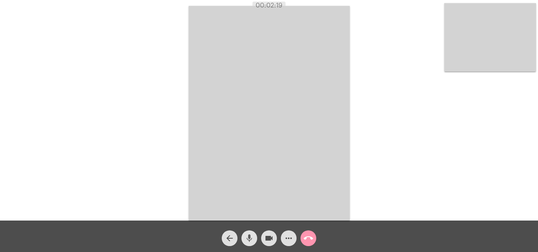
drag, startPoint x: 252, startPoint y: 238, endPoint x: 259, endPoint y: 237, distance: 7.5
click at [253, 237] on mat-icon "mic" at bounding box center [248, 238] width 9 height 9
click at [273, 238] on mat-icon "videocam" at bounding box center [268, 238] width 9 height 9
click at [270, 238] on mat-icon "videocam_off" at bounding box center [268, 238] width 9 height 9
click at [250, 238] on mat-icon "mic_off" at bounding box center [248, 238] width 9 height 9
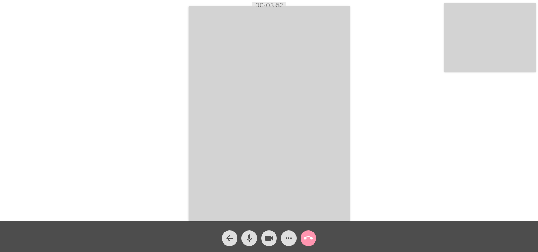
click at [314, 238] on button "call_end" at bounding box center [308, 239] width 16 height 16
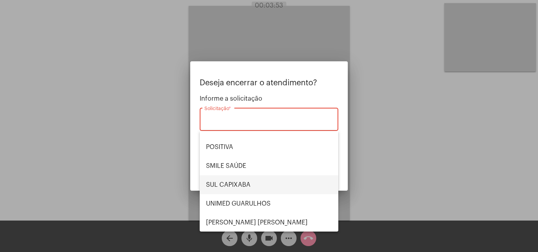
scroll to position [88, 0]
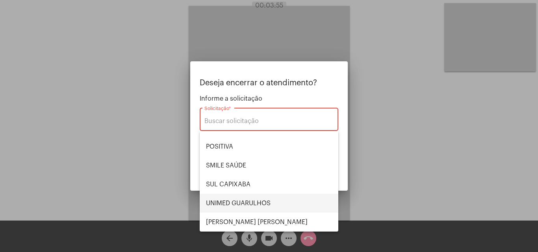
click at [252, 203] on span "UNIMED GUARULHOS" at bounding box center [269, 203] width 126 height 19
type input "UNIMED GUARULHOS"
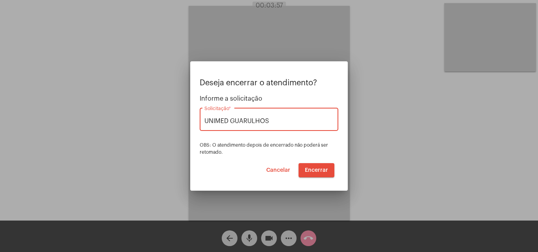
click at [316, 169] on span "Encerrar" at bounding box center [316, 171] width 23 height 6
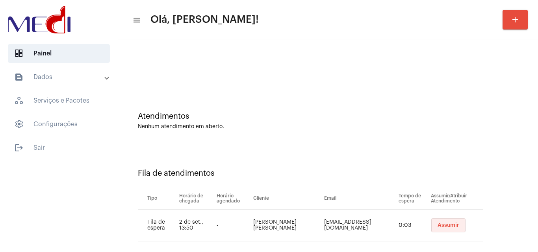
click at [431, 225] on button "Assumir" at bounding box center [448, 225] width 34 height 14
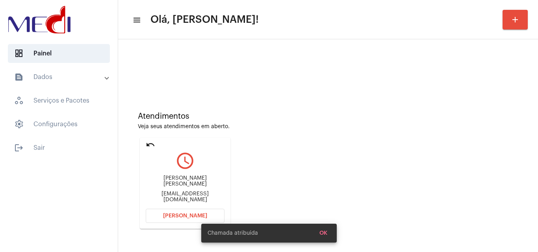
scroll to position [55, 0]
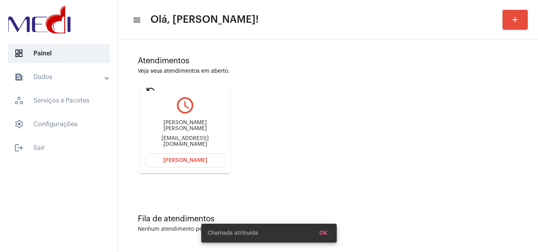
drag, startPoint x: 147, startPoint y: 128, endPoint x: 186, endPoint y: 124, distance: 39.6
click at [186, 124] on div "Renata Regiane de Carvalho Sabrinacarfalho@gmail.com" at bounding box center [185, 133] width 79 height 35
copy div "Renata Regian"
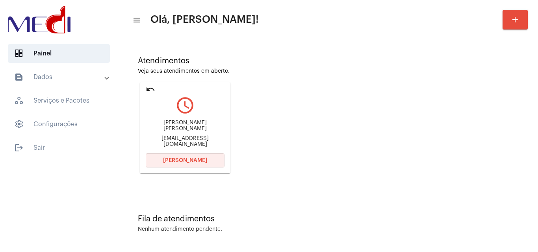
click at [200, 159] on span "Abrir Chamada" at bounding box center [185, 161] width 44 height 6
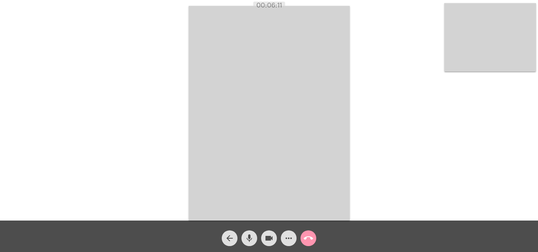
click at [311, 240] on mat-icon "call_end" at bounding box center [307, 238] width 9 height 9
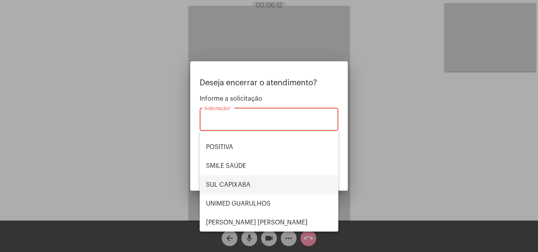
scroll to position [88, 0]
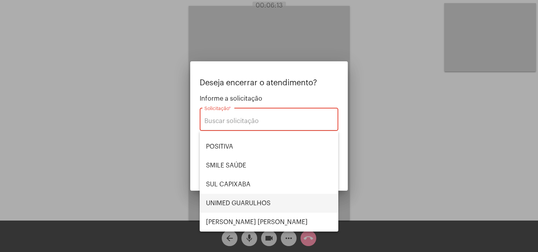
click at [257, 199] on span "UNIMED GUARULHOS" at bounding box center [269, 203] width 126 height 19
type input "UNIMED GUARULHOS"
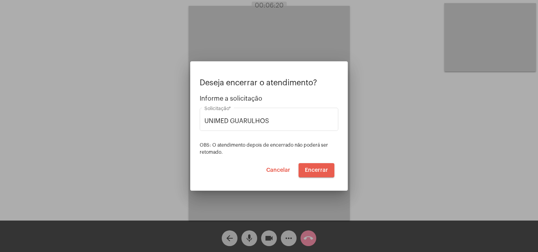
click at [319, 173] on button "Encerrar" at bounding box center [316, 170] width 36 height 14
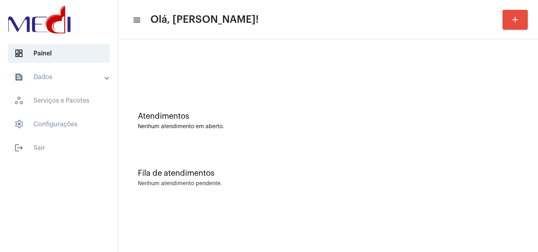
click at [325, 114] on div "Atendimentos" at bounding box center [328, 116] width 380 height 9
click at [330, 136] on div "Atendimentos Nenhum atendimento em aberto." at bounding box center [328, 117] width 412 height 57
click at [268, 159] on div "Fila de atendimentos Nenhum atendimento pendente." at bounding box center [328, 174] width 412 height 57
click at [324, 158] on div "Fila de atendimentos Nenhum atendimento pendente." at bounding box center [328, 174] width 412 height 57
